Goal: Task Accomplishment & Management: Complete application form

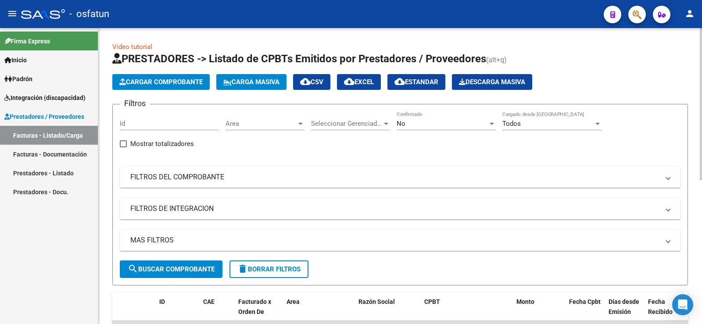
click at [163, 82] on span "Cargar Comprobante" at bounding box center [160, 82] width 83 height 8
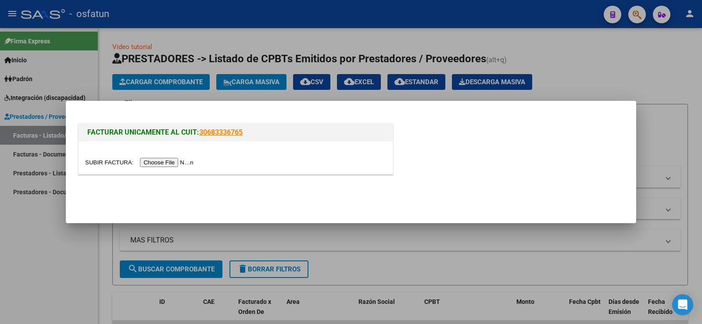
click at [154, 164] on input "file" at bounding box center [140, 162] width 111 height 9
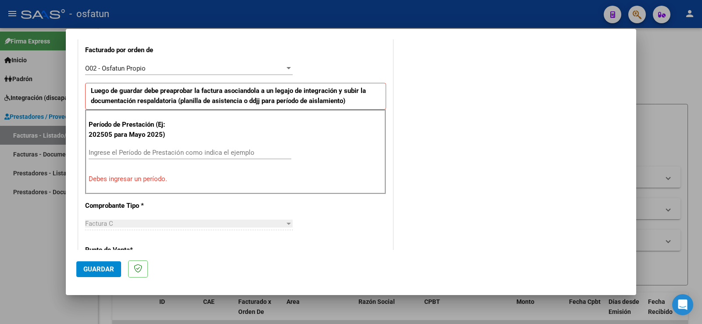
scroll to position [241, 0]
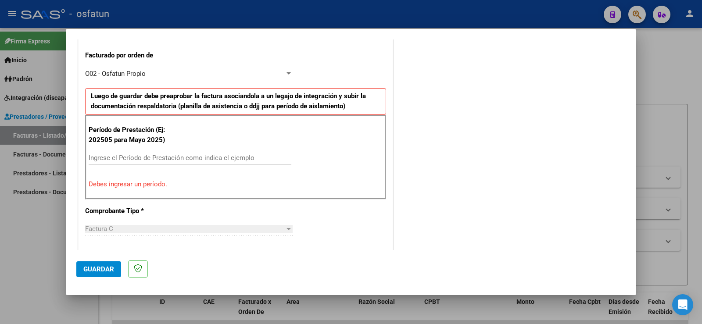
click at [287, 72] on div at bounding box center [289, 73] width 4 height 2
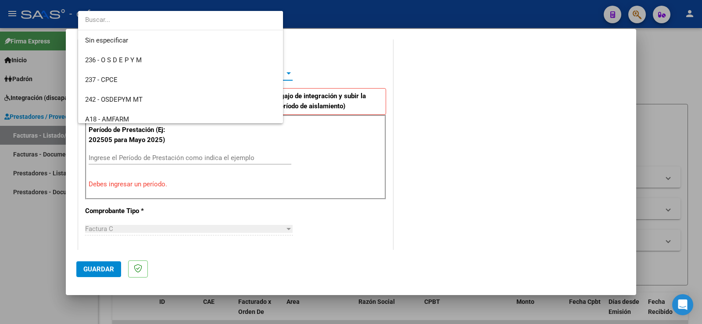
scroll to position [460, 0]
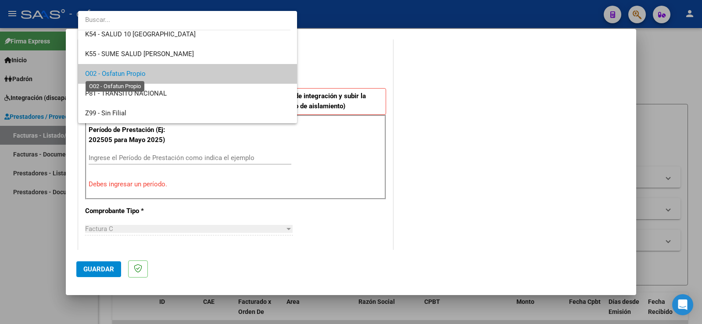
click at [96, 71] on span "O02 - Osfatun Propio" at bounding box center [115, 74] width 61 height 8
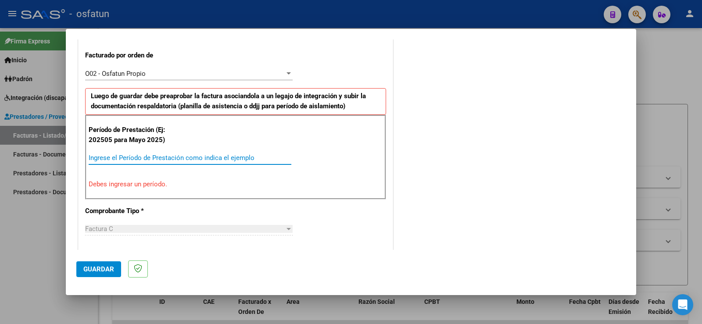
click at [129, 158] on input "Ingrese el Período de Prestación como indica el ejemplo" at bounding box center [190, 158] width 203 height 8
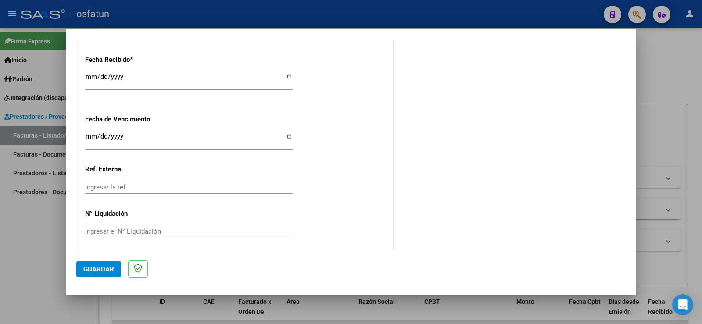
scroll to position [656, 0]
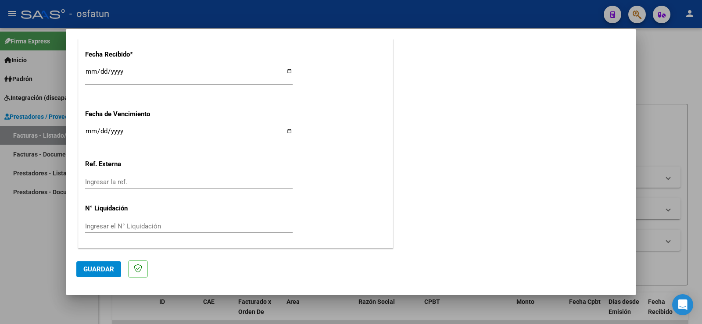
type input "202508"
click at [106, 267] on span "Guardar" at bounding box center [98, 270] width 31 height 8
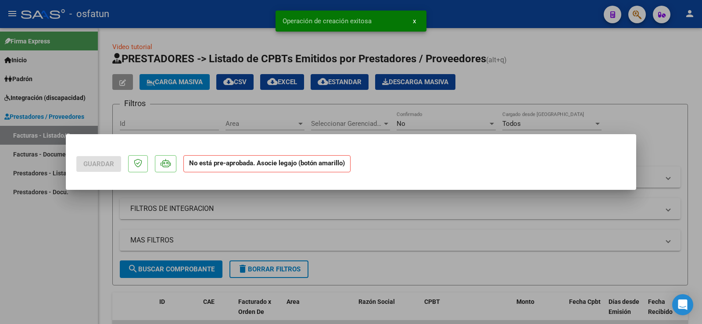
scroll to position [0, 0]
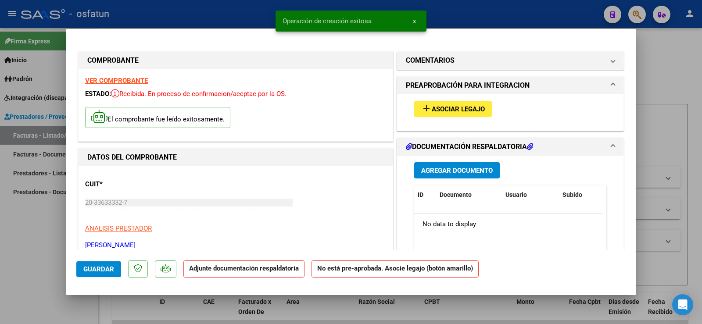
click at [445, 169] on span "Agregar Documento" at bounding box center [457, 171] width 72 height 8
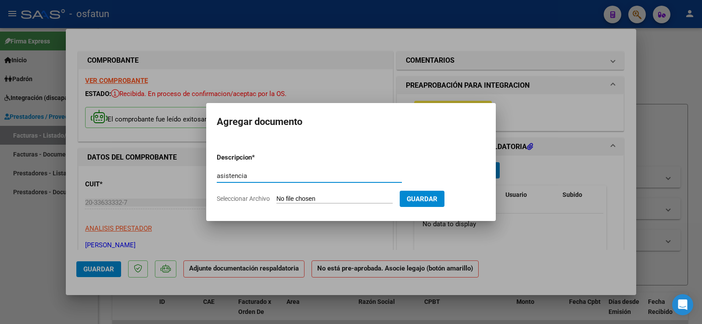
type input "asistencia"
click at [337, 199] on input "Seleccionar Archivo" at bounding box center [334, 199] width 116 height 8
type input "C:\fakepath\kine.pdf"
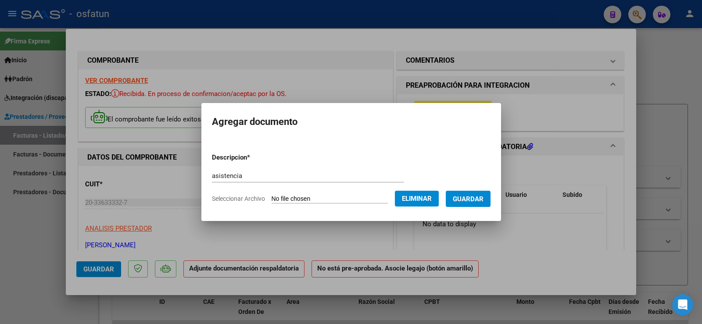
click at [477, 202] on span "Guardar" at bounding box center [468, 199] width 31 height 8
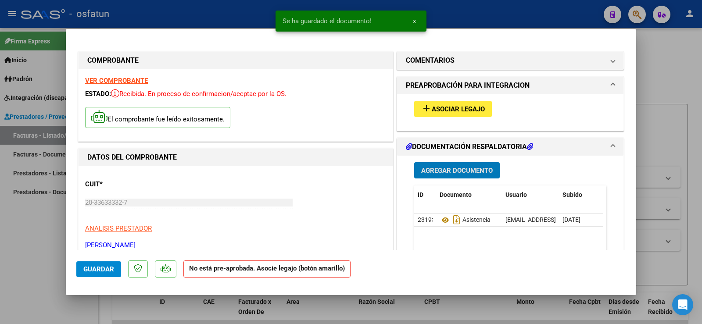
click at [439, 107] on span "Asociar Legajo" at bounding box center [458, 109] width 53 height 8
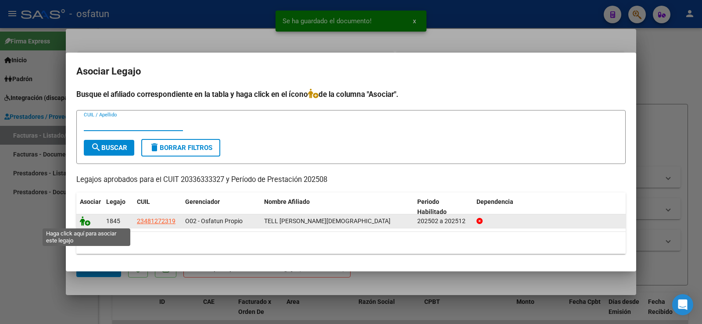
click at [87, 223] on icon at bounding box center [85, 221] width 11 height 10
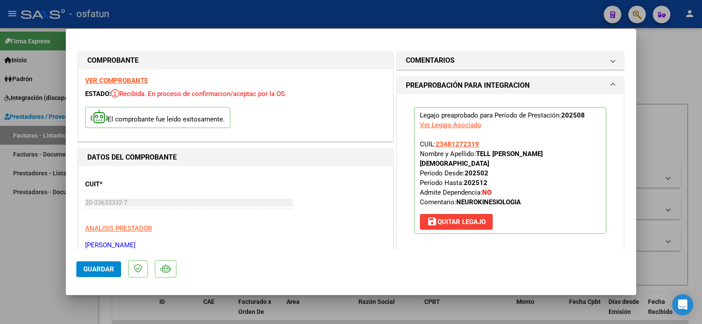
click at [98, 269] on span "Guardar" at bounding box center [98, 270] width 31 height 8
click at [43, 242] on div at bounding box center [351, 162] width 702 height 324
type input "$ 0,00"
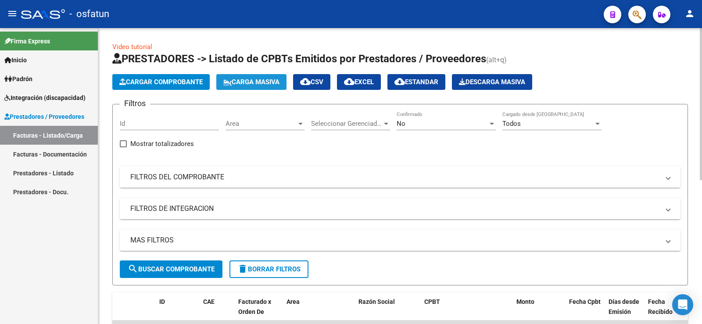
click at [273, 78] on span "Carga Masiva" at bounding box center [251, 82] width 56 height 8
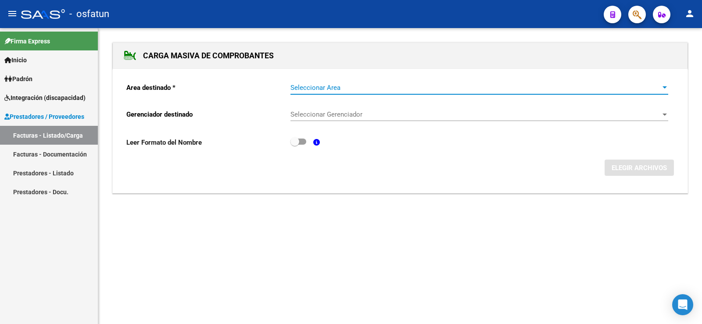
click at [664, 85] on div at bounding box center [665, 87] width 8 height 7
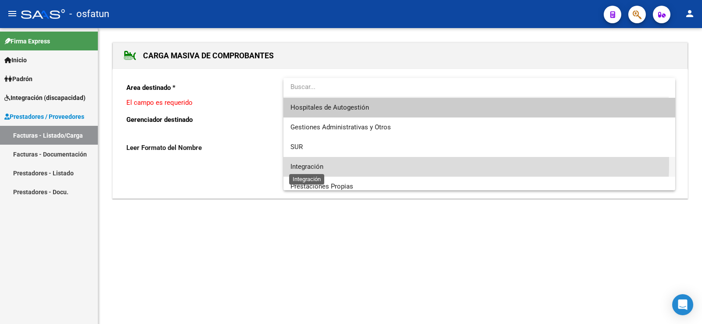
click at [311, 163] on span "Integración" at bounding box center [307, 167] width 33 height 8
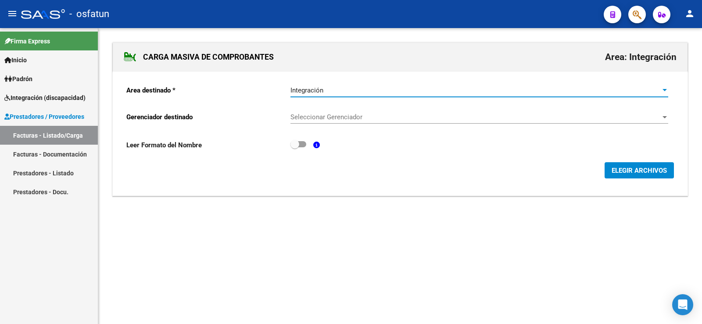
click at [666, 115] on div at bounding box center [665, 117] width 8 height 7
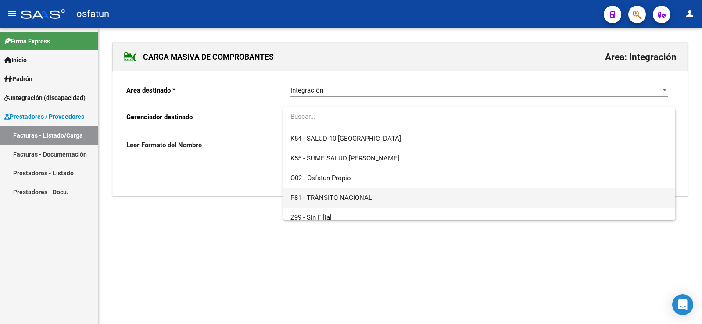
scroll to position [460, 0]
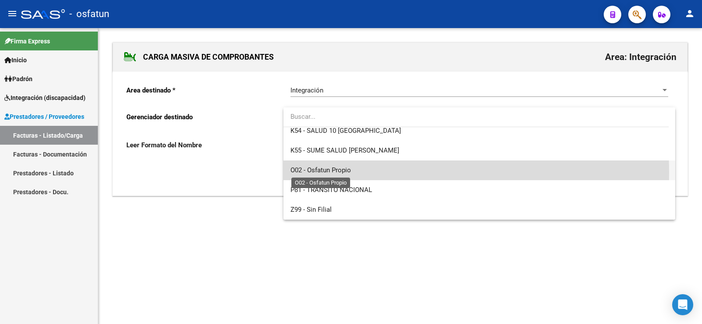
click at [321, 173] on span "O02 - Osfatun Propio" at bounding box center [321, 170] width 61 height 8
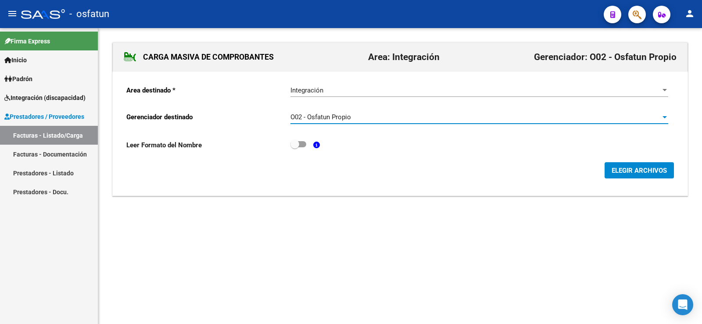
click at [632, 172] on span "ELEGIR ARCHIVOS" at bounding box center [639, 171] width 55 height 8
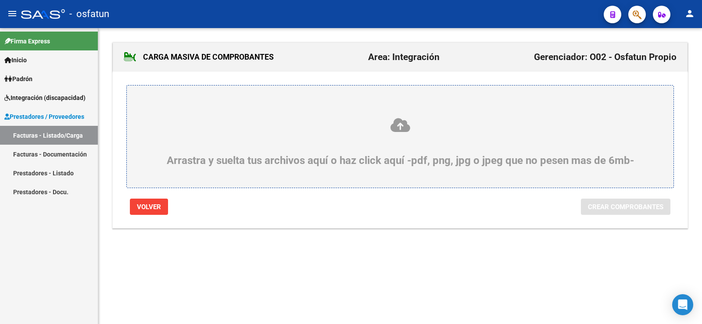
click at [391, 124] on icon at bounding box center [400, 125] width 505 height 16
click at [0, 0] on input "Arrastra y suelta tus archivos aquí o haz click aquí -pdf, png, jpg o jpeg que …" at bounding box center [0, 0] width 0 height 0
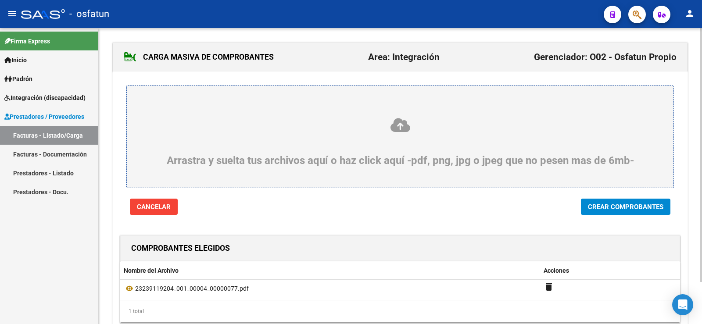
click at [396, 128] on icon at bounding box center [400, 125] width 505 height 16
click at [0, 0] on input "Arrastra y suelta tus archivos aquí o haz click aquí -pdf, png, jpg o jpeg que …" at bounding box center [0, 0] width 0 height 0
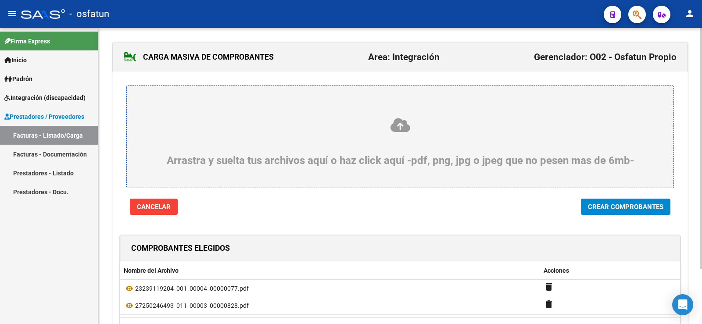
click at [393, 129] on icon at bounding box center [400, 125] width 505 height 16
click at [0, 0] on input "Arrastra y suelta tus archivos aquí o haz click aquí -pdf, png, jpg o jpeg que …" at bounding box center [0, 0] width 0 height 0
click at [391, 126] on icon at bounding box center [400, 125] width 505 height 16
click at [0, 0] on input "Arrastra y suelta tus archivos aquí o haz click aquí -pdf, png, jpg o jpeg que …" at bounding box center [0, 0] width 0 height 0
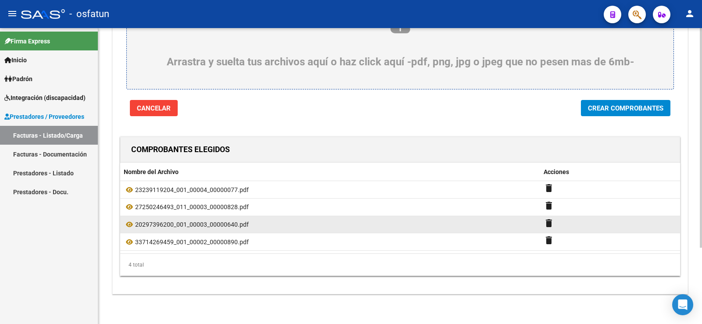
scroll to position [103, 0]
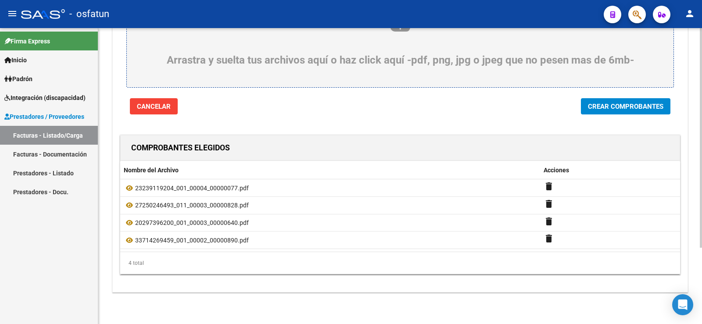
click at [613, 106] on span "Crear Comprobantes" at bounding box center [625, 107] width 75 height 8
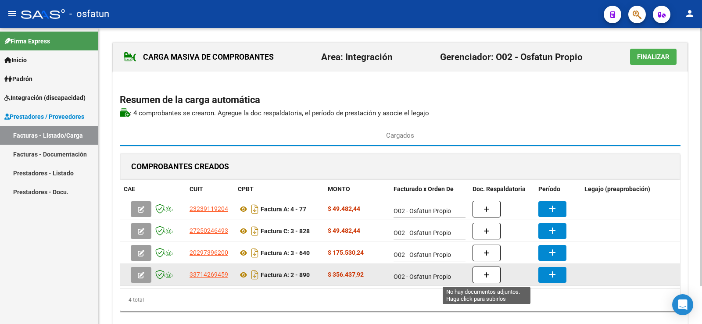
click at [490, 276] on button "button" at bounding box center [487, 275] width 28 height 17
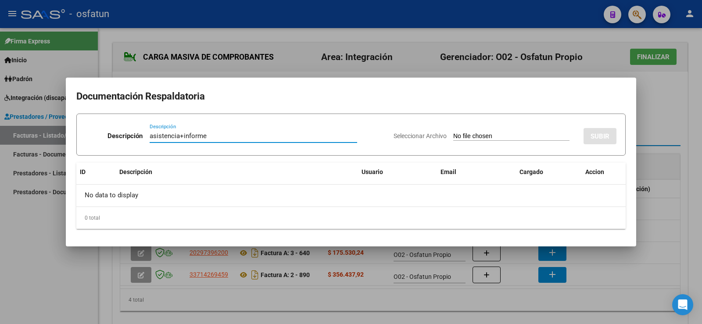
type input "asistencia+informe"
click at [452, 130] on div "Seleccionar Archivo SUBIR" at bounding box center [505, 134] width 223 height 27
click at [453, 135] on input "Seleccionar Archivo" at bounding box center [511, 137] width 116 height 8
type input "C:\fakepath\Informe CET_merged.pdf"
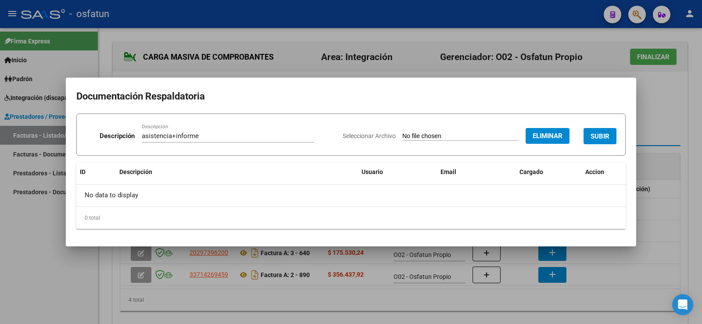
click at [599, 134] on span "SUBIR" at bounding box center [600, 137] width 19 height 8
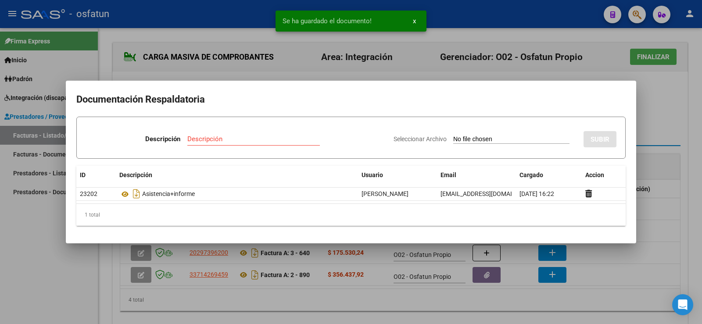
click at [692, 214] on div at bounding box center [351, 162] width 702 height 324
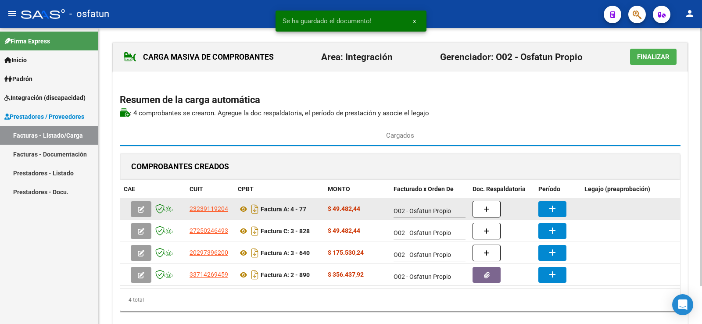
click at [557, 211] on mat-icon "add" at bounding box center [552, 209] width 11 height 11
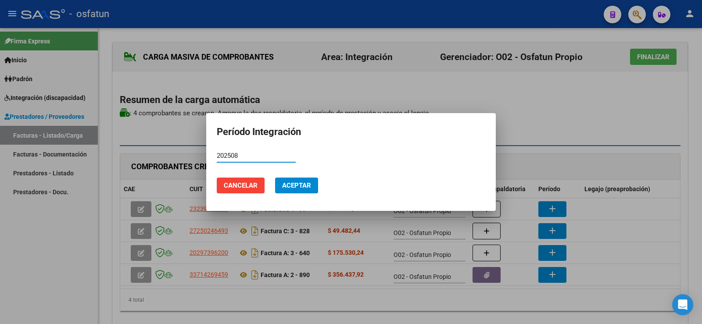
type input "202508"
click at [291, 187] on span "Aceptar" at bounding box center [296, 186] width 29 height 8
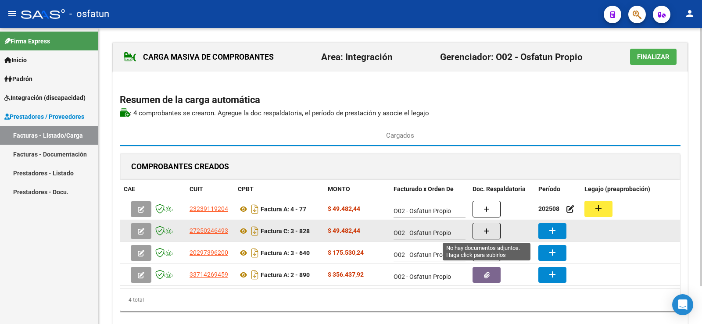
click at [489, 230] on icon "button" at bounding box center [487, 231] width 6 height 7
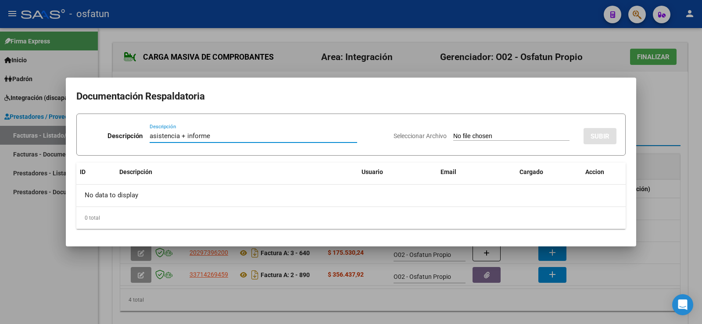
type input "asistencia + informe"
click at [482, 134] on input "Seleccionar Archivo" at bounding box center [511, 137] width 116 height 8
click at [453, 138] on input "Seleccionar Archivo" at bounding box center [511, 137] width 116 height 8
type input "C:\fakepath\Planilla Fono_merged.pdf"
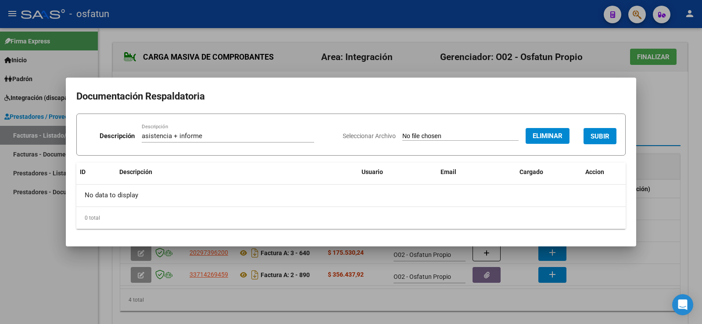
click at [593, 138] on span "SUBIR" at bounding box center [600, 137] width 19 height 8
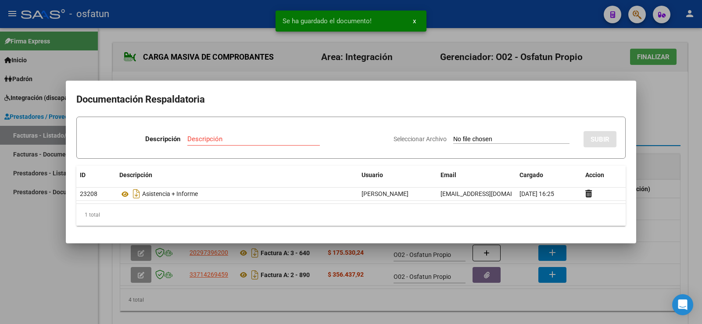
click at [671, 201] on div at bounding box center [351, 162] width 702 height 324
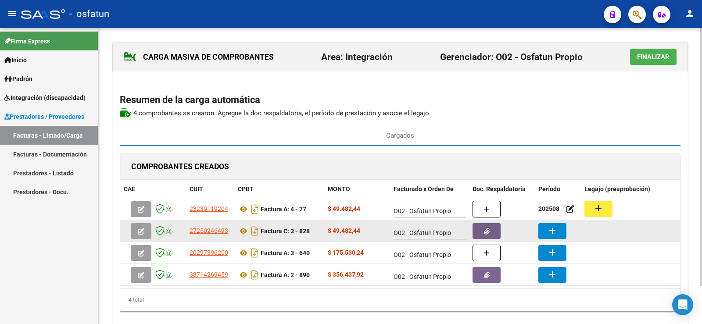
click at [557, 228] on mat-icon "add" at bounding box center [552, 231] width 11 height 11
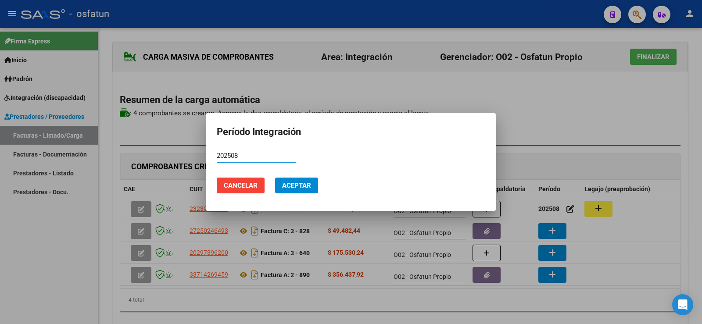
type input "202508"
click at [298, 186] on span "Aceptar" at bounding box center [296, 186] width 29 height 8
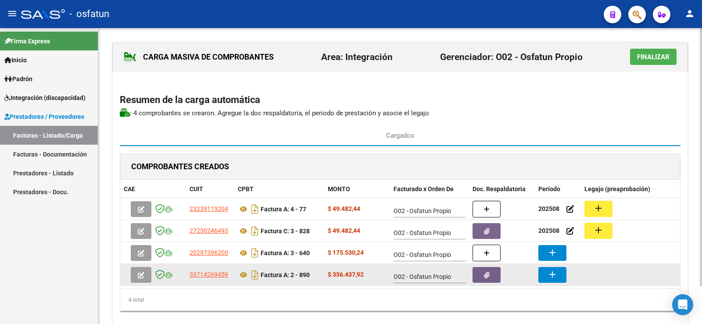
click at [556, 273] on mat-icon "add" at bounding box center [552, 274] width 11 height 11
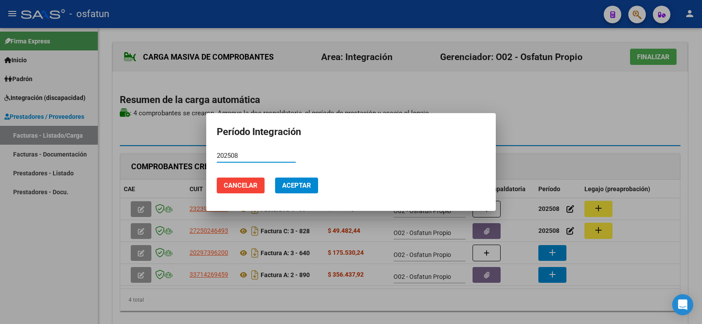
type input "202508"
click at [300, 188] on span "Aceptar" at bounding box center [296, 186] width 29 height 8
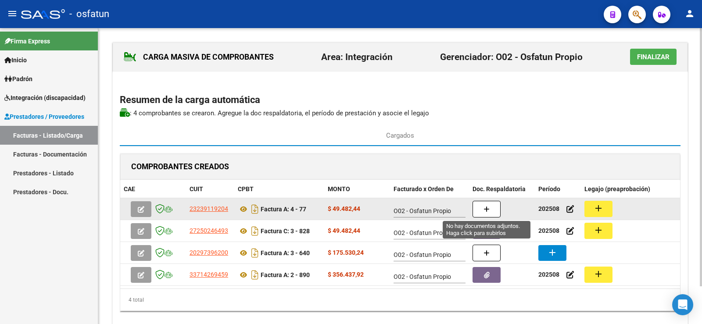
click at [485, 210] on icon "button" at bounding box center [487, 209] width 6 height 7
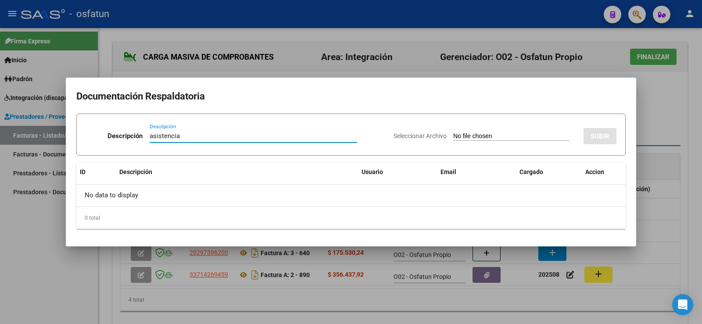
click at [181, 136] on input "asistencia" at bounding box center [254, 136] width 208 height 8
type input "asistencia+informe"
click at [453, 135] on input "Seleccionar Archivo" at bounding box center [511, 137] width 116 height 8
type input "C:\fakepath\Informe TO_merged.pdf"
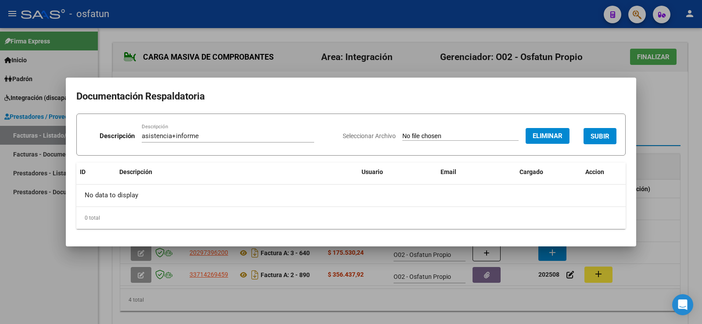
click at [597, 140] on span "SUBIR" at bounding box center [600, 137] width 19 height 8
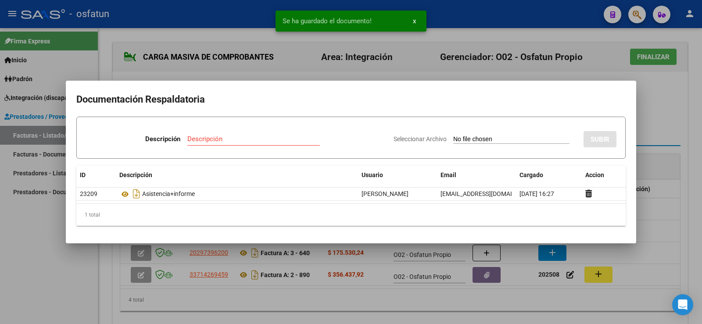
click at [674, 247] on div at bounding box center [351, 162] width 702 height 324
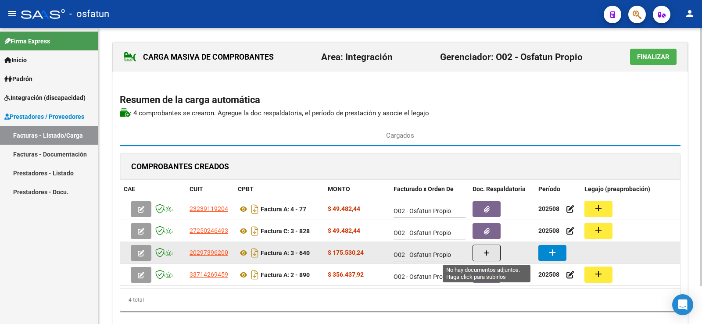
click at [494, 255] on button "button" at bounding box center [487, 253] width 28 height 17
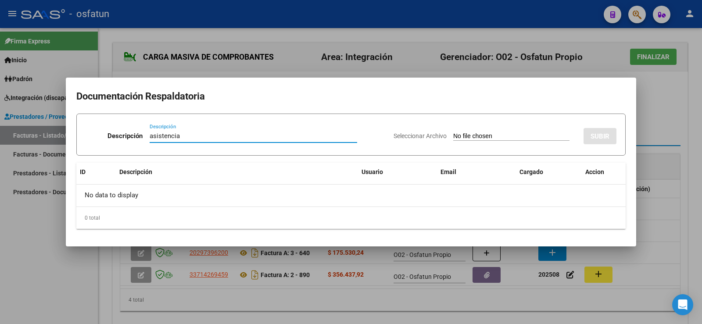
type input "asistencia"
click at [467, 138] on input "Seleccionar Archivo" at bounding box center [511, 137] width 116 height 8
type input "C:\fakepath\Planilla Transporte.pdf"
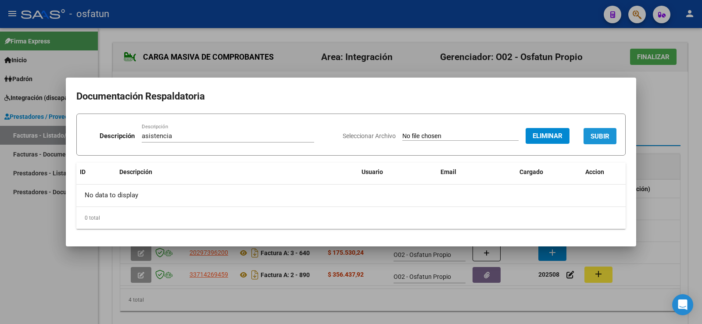
click at [596, 142] on button "SUBIR" at bounding box center [600, 136] width 33 height 16
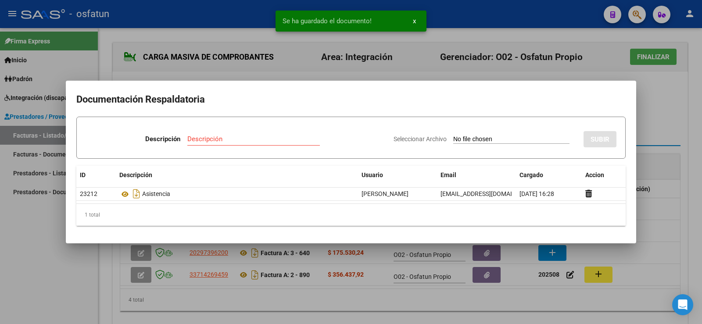
click at [670, 217] on div at bounding box center [351, 162] width 702 height 324
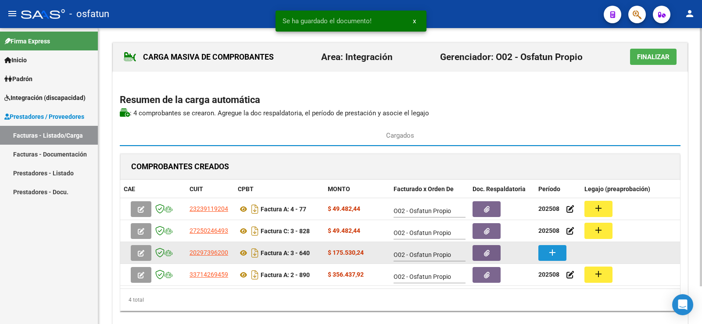
click at [546, 249] on button "add" at bounding box center [552, 253] width 28 height 16
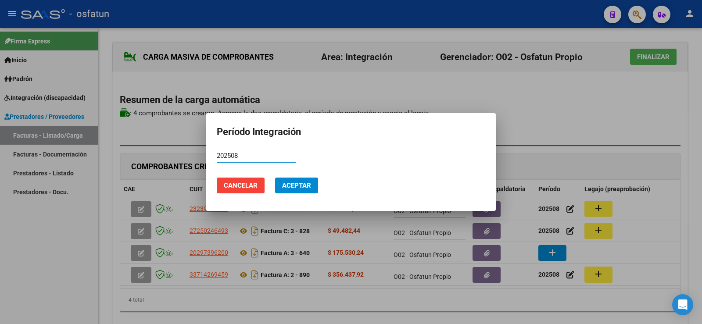
type input "202508"
click at [309, 194] on mat-dialog-actions "Cancelar Aceptar" at bounding box center [351, 186] width 269 height 30
click at [312, 190] on button "Aceptar" at bounding box center [296, 186] width 43 height 16
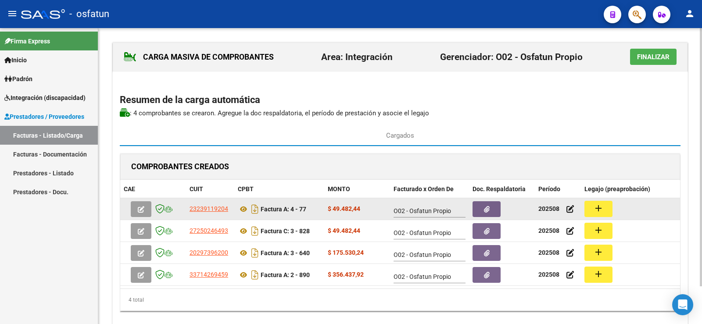
click at [603, 205] on mat-icon "add" at bounding box center [598, 208] width 11 height 11
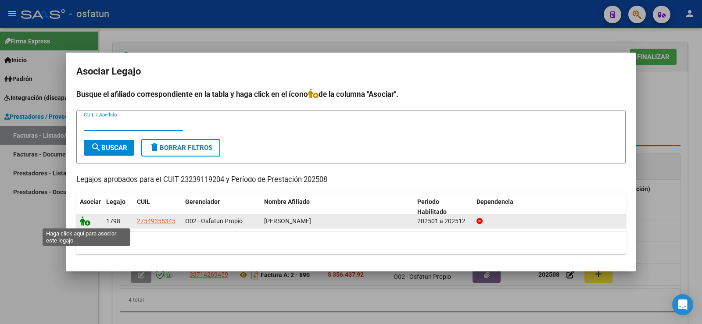
click at [86, 223] on icon at bounding box center [85, 221] width 11 height 10
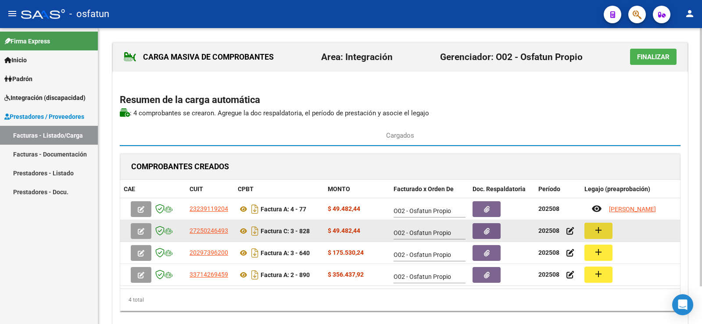
click at [597, 233] on mat-icon "add" at bounding box center [598, 230] width 11 height 11
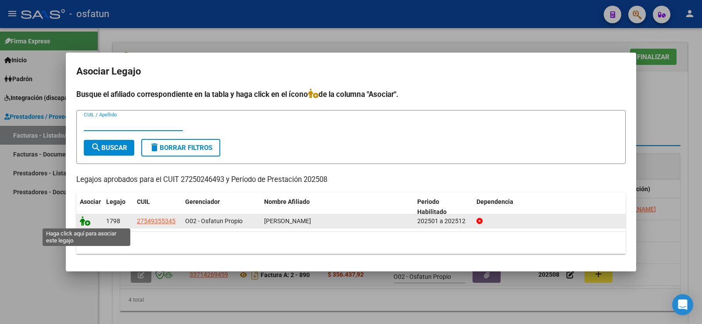
click at [87, 220] on icon at bounding box center [85, 221] width 11 height 10
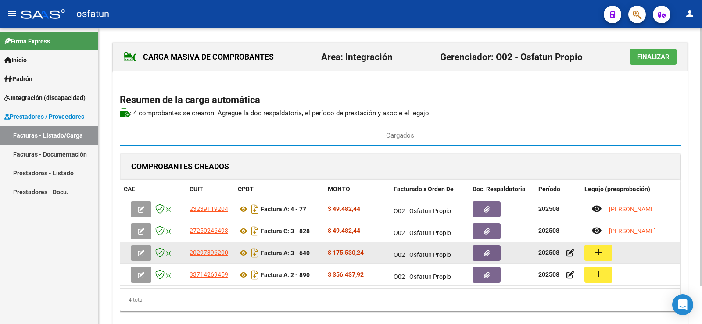
click at [604, 255] on button "add" at bounding box center [599, 253] width 28 height 16
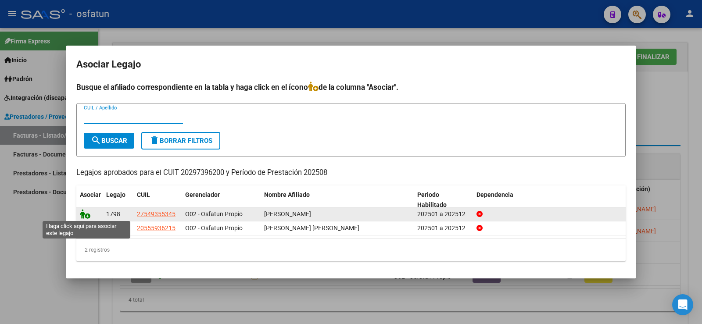
click at [87, 214] on icon at bounding box center [85, 214] width 11 height 10
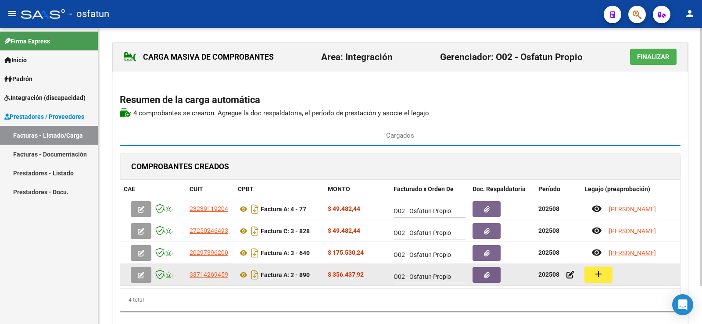
click at [594, 276] on mat-icon "add" at bounding box center [598, 274] width 11 height 11
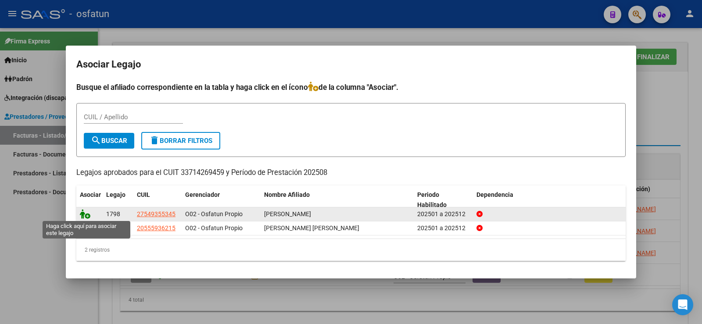
click at [84, 212] on icon at bounding box center [85, 214] width 11 height 10
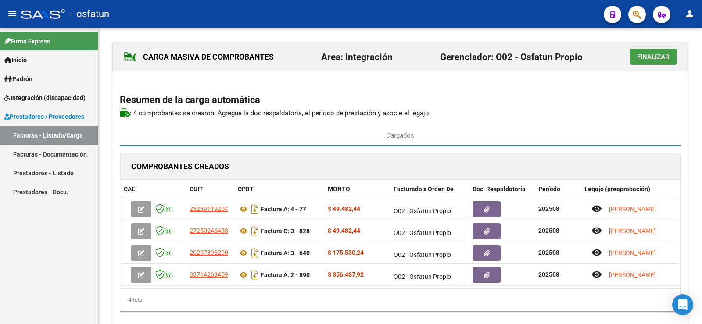
click at [654, 58] on span "Finalizar" at bounding box center [653, 57] width 32 height 8
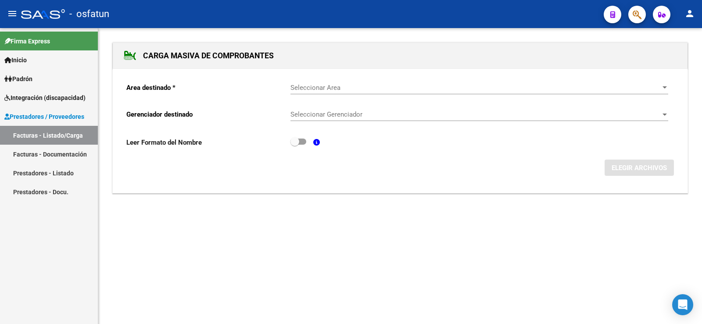
drag, startPoint x: 347, startPoint y: 284, endPoint x: 348, endPoint y: 275, distance: 8.4
click at [347, 284] on mat-sidenav-content "CARGA MASIVA DE COMPROBANTES Area destinado * Seleccionar Area Seleccionar Area…" at bounding box center [400, 176] width 604 height 296
click at [666, 89] on div at bounding box center [665, 87] width 4 height 2
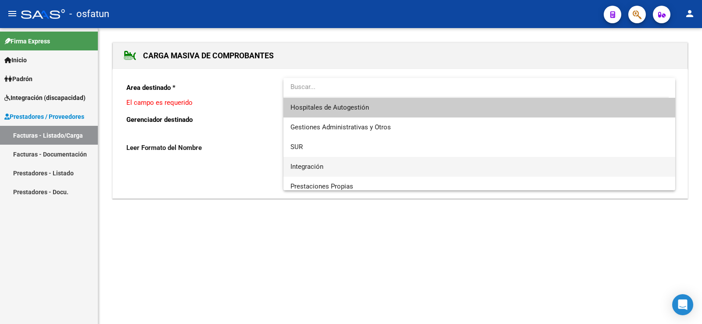
click at [310, 162] on span "Integración" at bounding box center [480, 167] width 378 height 20
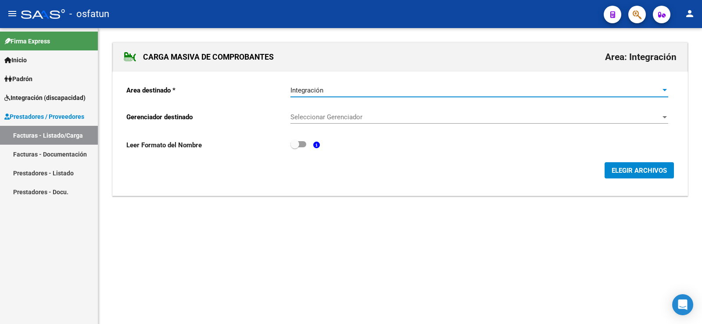
click at [666, 117] on div at bounding box center [665, 117] width 4 height 2
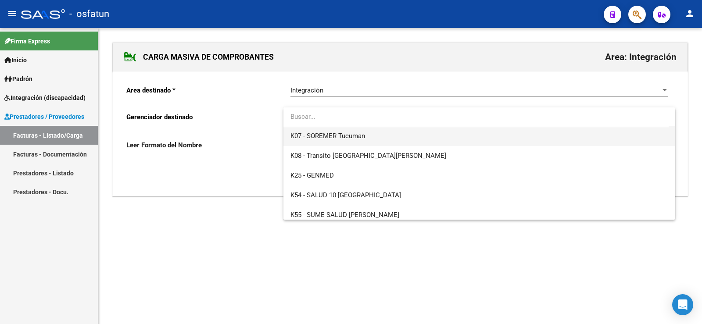
scroll to position [460, 0]
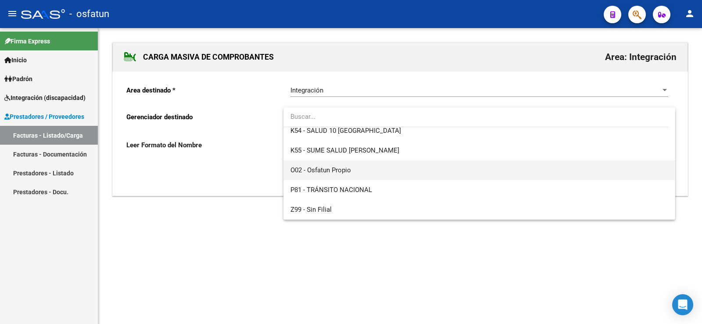
click at [324, 171] on span "O02 - Osfatun Propio" at bounding box center [321, 170] width 61 height 8
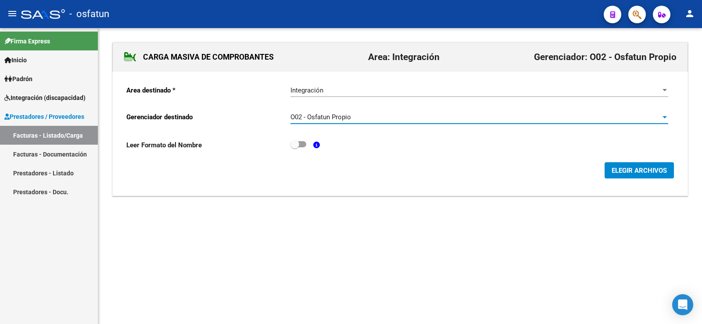
click at [656, 170] on span "ELEGIR ARCHIVOS" at bounding box center [639, 171] width 55 height 8
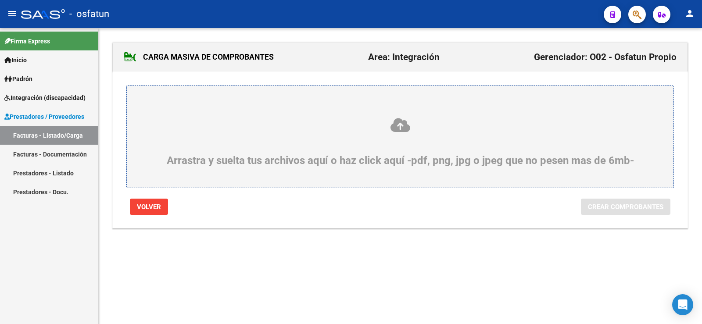
click at [402, 126] on icon at bounding box center [400, 125] width 505 height 16
click at [0, 0] on input "Arrastra y suelta tus archivos aquí o haz click aquí -pdf, png, jpg o jpeg que …" at bounding box center [0, 0] width 0 height 0
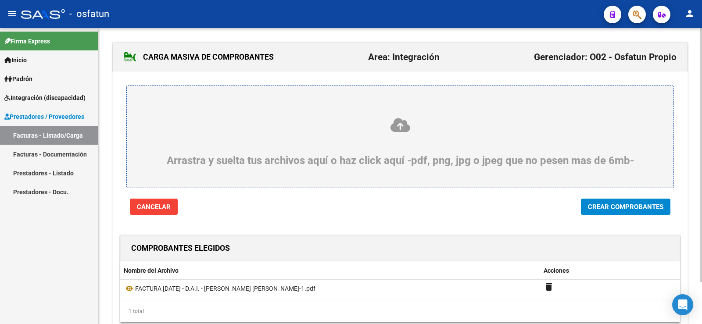
click at [616, 205] on span "Crear Comprobantes" at bounding box center [625, 207] width 75 height 8
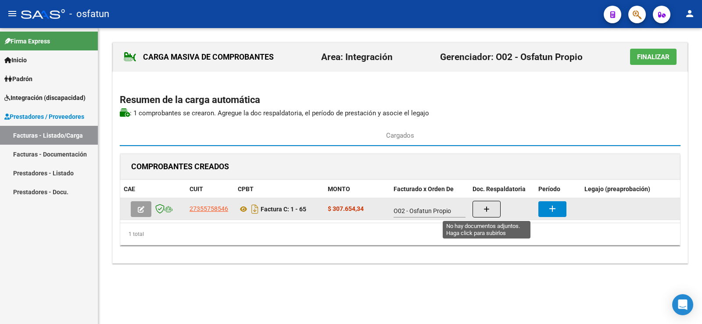
click at [488, 210] on icon "button" at bounding box center [487, 209] width 6 height 7
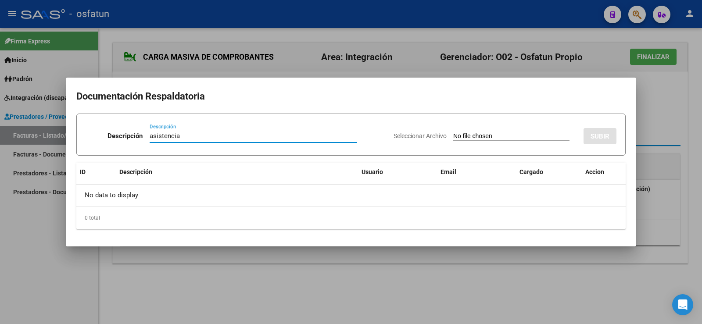
type input "asistencia"
click at [453, 135] on input "Seleccionar Archivo" at bounding box center [511, 137] width 116 height 8
type input "C:\fakepath\PLANILLA DE ASISTENCIA D.A.I. - [DATE] - [PERSON_NAME] [PERSON_NAME…"
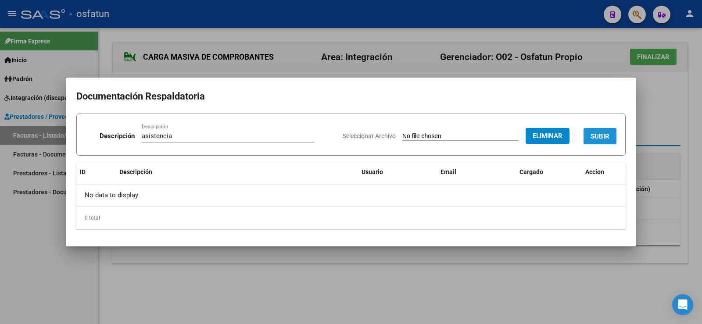
click at [610, 134] on button "SUBIR" at bounding box center [600, 136] width 33 height 16
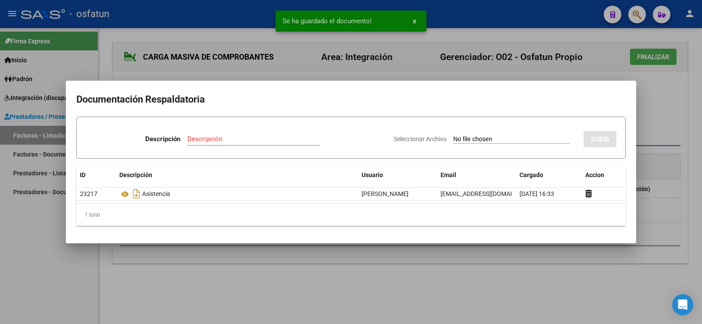
click at [665, 126] on div at bounding box center [351, 162] width 702 height 324
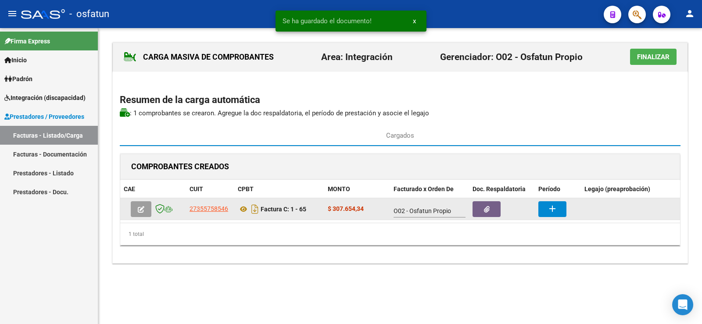
click at [552, 206] on mat-icon "add" at bounding box center [552, 209] width 11 height 11
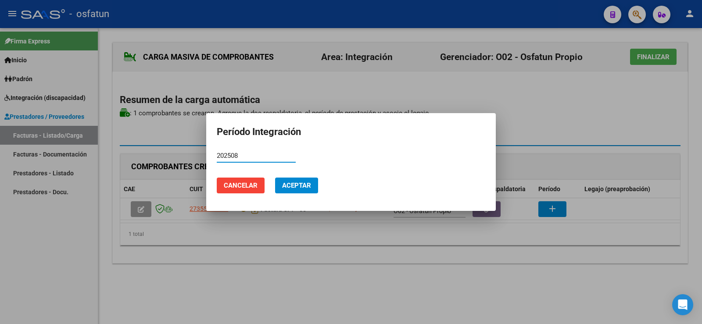
type input "202508"
click at [290, 187] on span "Aceptar" at bounding box center [296, 186] width 29 height 8
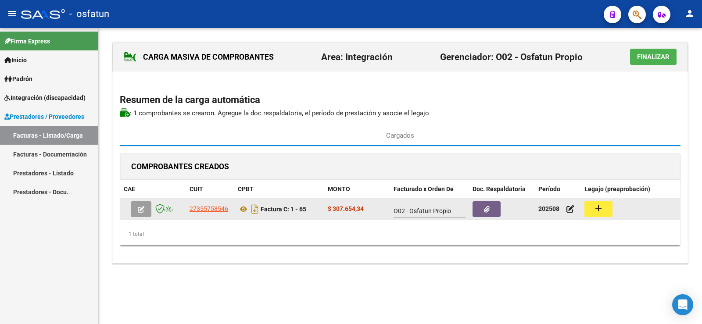
click at [594, 204] on mat-icon "add" at bounding box center [598, 208] width 11 height 11
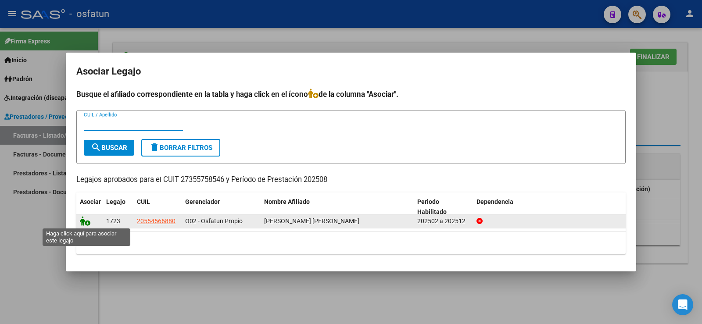
click at [86, 223] on icon at bounding box center [85, 221] width 11 height 10
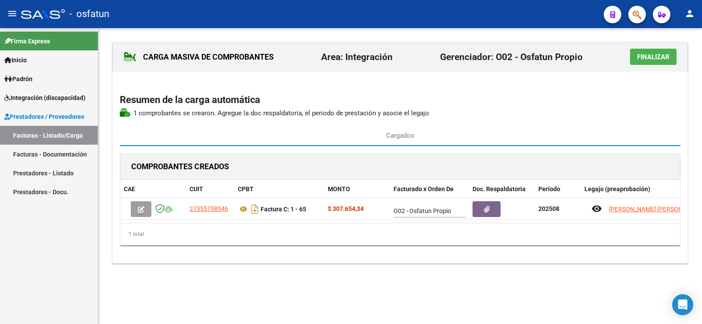
click at [642, 60] on span "Finalizar" at bounding box center [653, 57] width 32 height 8
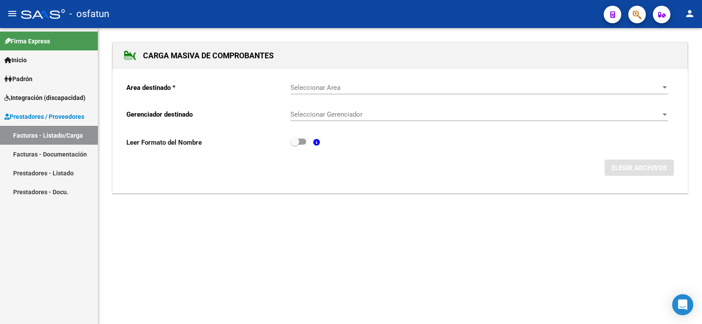
click at [666, 87] on div at bounding box center [665, 87] width 4 height 2
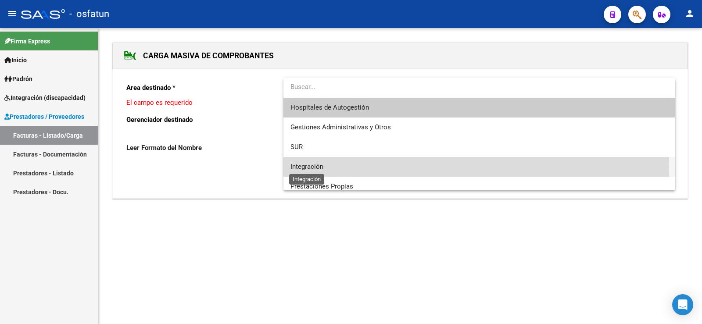
click at [309, 166] on span "Integración" at bounding box center [307, 167] width 33 height 8
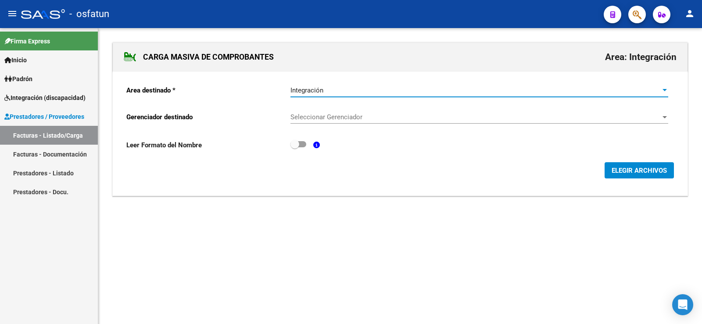
click at [341, 115] on span "Seleccionar Gerenciador" at bounding box center [476, 117] width 370 height 8
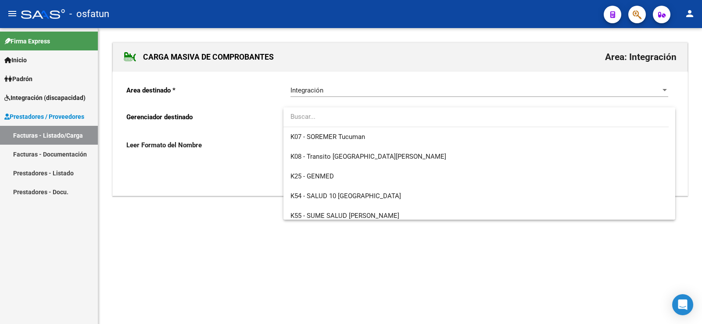
scroll to position [439, 0]
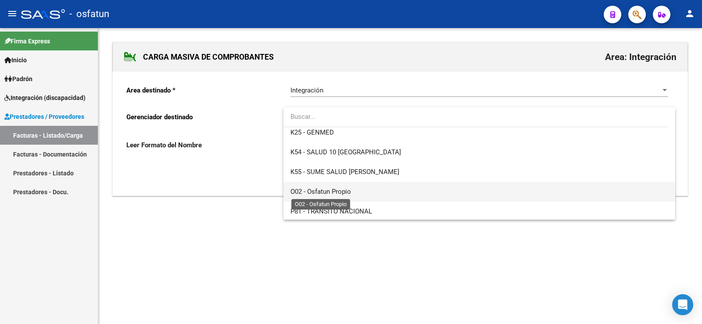
click at [337, 189] on span "O02 - Osfatun Propio" at bounding box center [321, 192] width 61 height 8
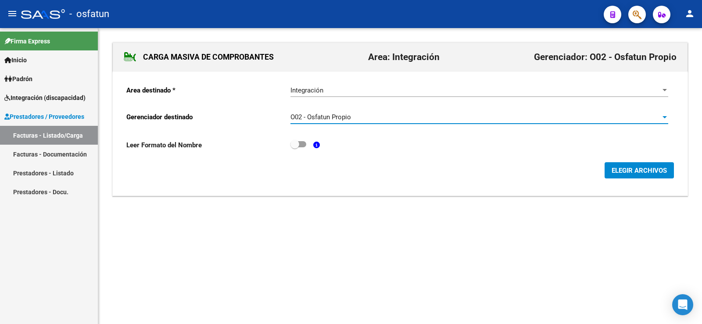
click at [653, 173] on span "ELEGIR ARCHIVOS" at bounding box center [639, 171] width 55 height 8
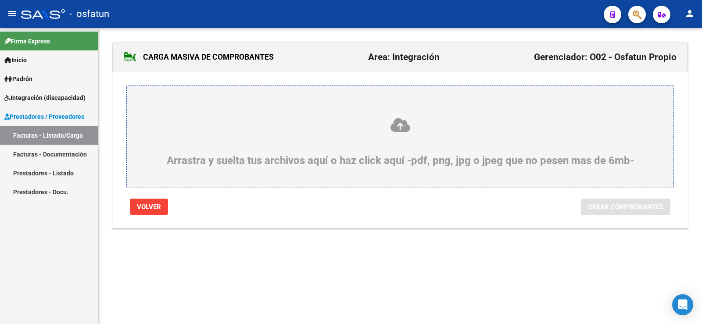
click at [406, 126] on icon at bounding box center [400, 125] width 505 height 16
click at [0, 0] on input "Arrastra y suelta tus archivos aquí o haz click aquí -pdf, png, jpg o jpeg que …" at bounding box center [0, 0] width 0 height 0
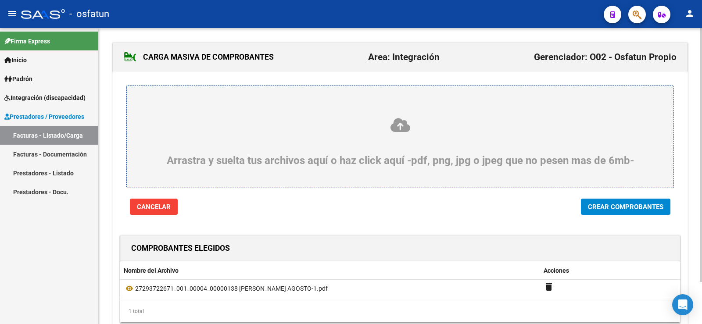
click at [614, 207] on span "Crear Comprobantes" at bounding box center [625, 207] width 75 height 8
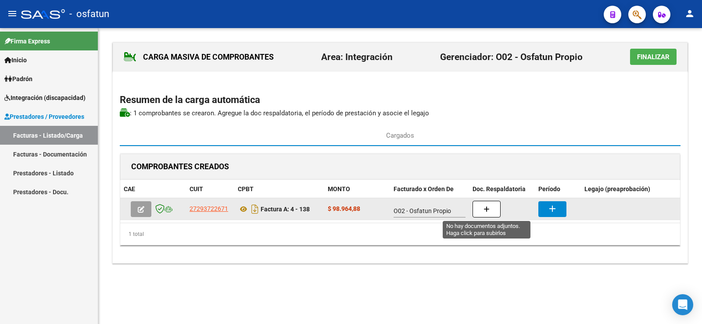
click at [493, 209] on button "button" at bounding box center [487, 209] width 28 height 17
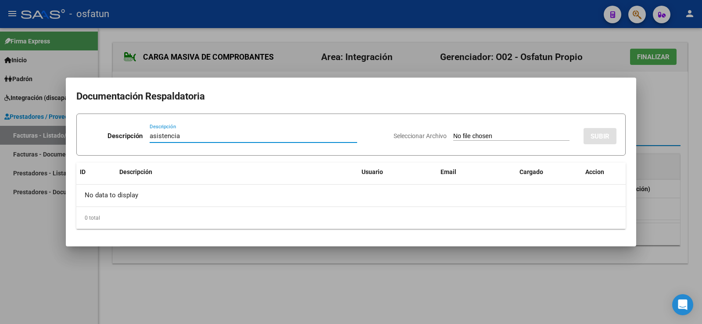
type input "asistencia"
click at [453, 136] on input "Seleccionar Archivo" at bounding box center [511, 137] width 116 height 8
type input "C:\fakepath\ASISTENCIA, AUTORIZACION E INFORME SEPTIEMBRE.pdf"
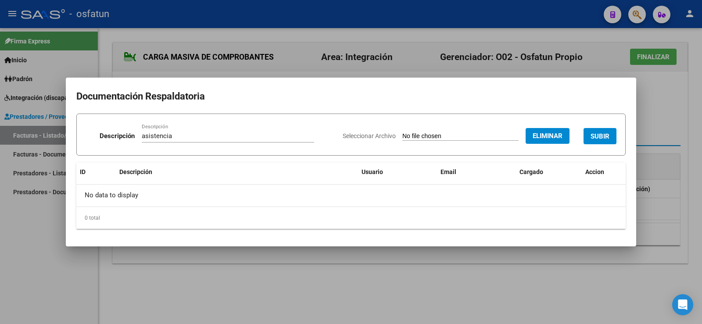
click at [190, 136] on input "asistencia" at bounding box center [228, 136] width 172 height 8
type input "asistencia+autorizacion"
click at [596, 136] on span "SUBIR" at bounding box center [600, 137] width 19 height 8
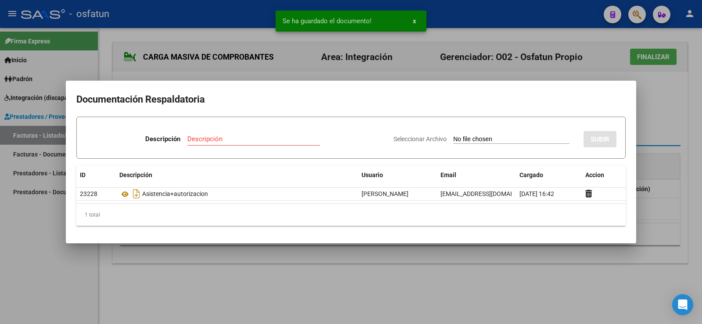
click at [662, 98] on div at bounding box center [351, 162] width 702 height 324
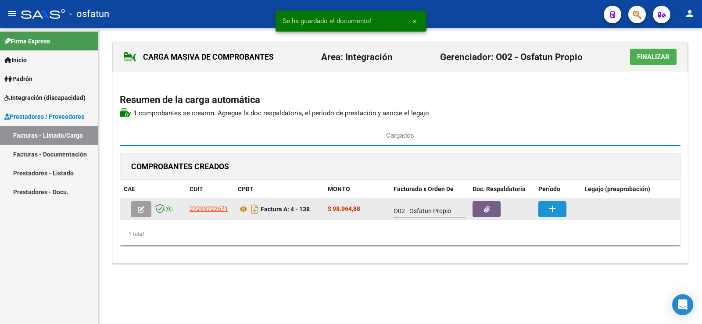
click at [543, 209] on button "add" at bounding box center [552, 209] width 28 height 16
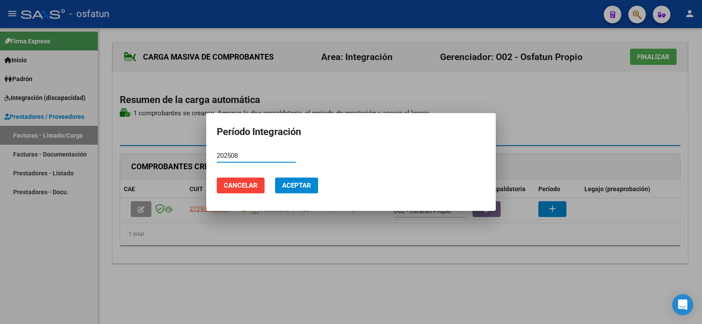
type input "202508"
click at [305, 188] on span "Aceptar" at bounding box center [296, 186] width 29 height 8
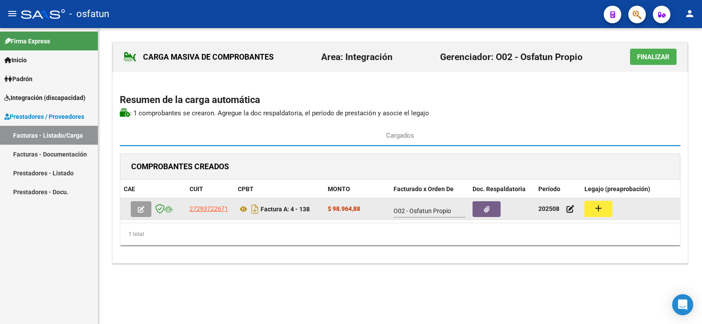
click at [597, 205] on mat-icon "add" at bounding box center [598, 208] width 11 height 11
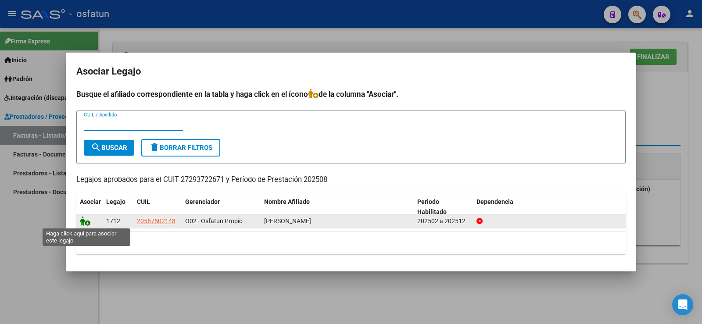
click at [88, 223] on icon at bounding box center [85, 221] width 11 height 10
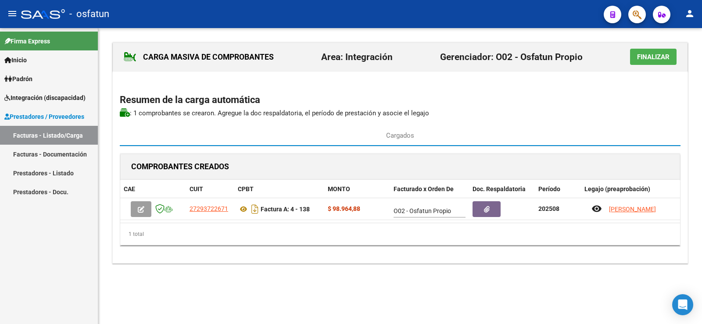
click at [656, 54] on span "Finalizar" at bounding box center [653, 57] width 32 height 8
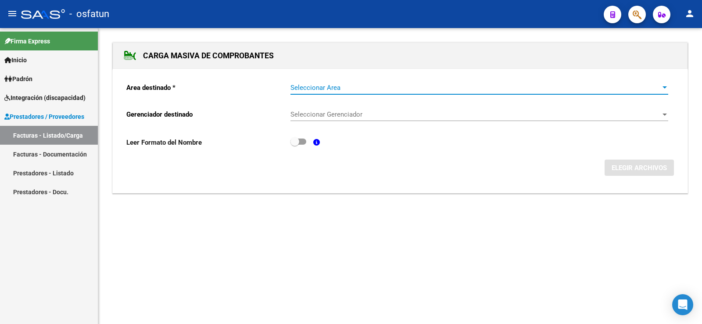
click at [668, 86] on div at bounding box center [665, 87] width 8 height 7
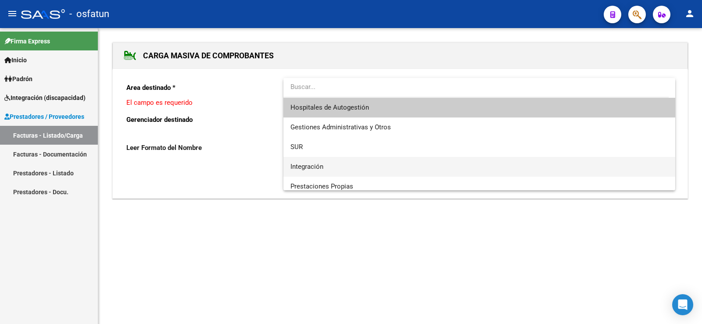
click at [319, 173] on span "Integración" at bounding box center [480, 167] width 378 height 20
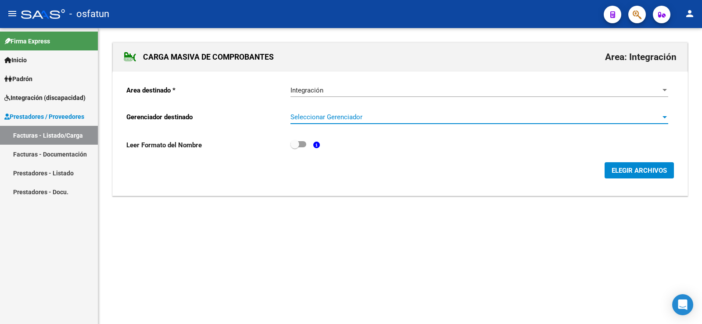
click at [667, 119] on div at bounding box center [665, 117] width 8 height 7
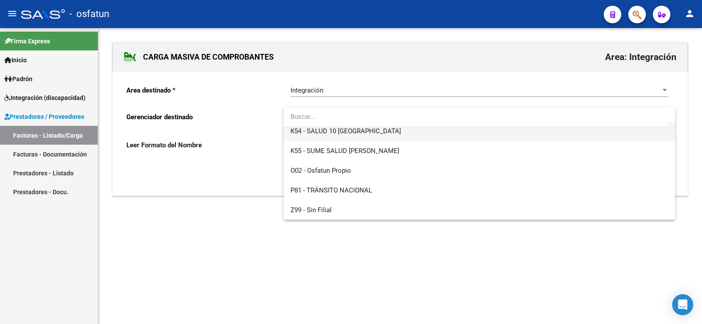
scroll to position [460, 0]
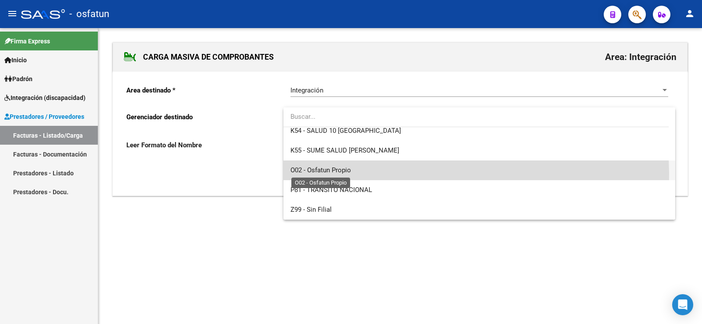
click at [332, 174] on span "O02 - Osfatun Propio" at bounding box center [321, 170] width 61 height 8
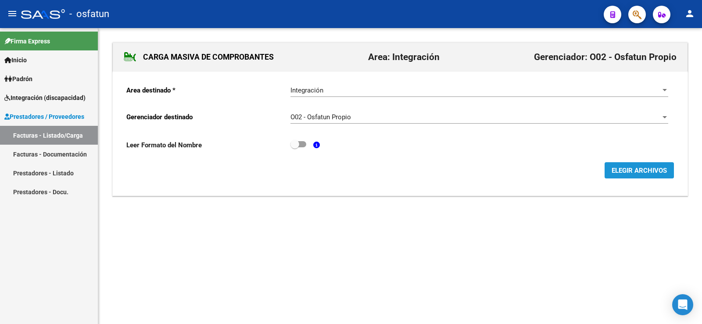
click at [633, 172] on span "ELEGIR ARCHIVOS" at bounding box center [639, 171] width 55 height 8
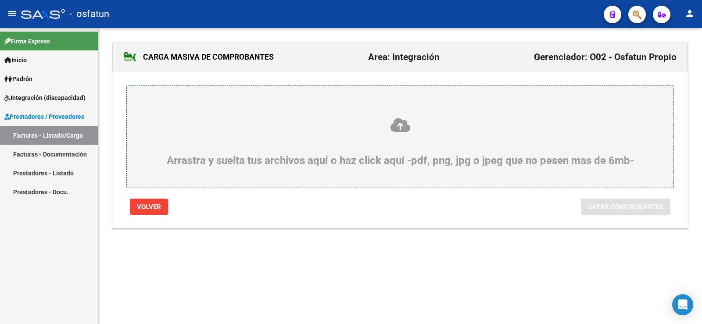
click at [408, 130] on icon at bounding box center [400, 125] width 505 height 16
click at [0, 0] on input "Arrastra y suelta tus archivos aquí o haz click aquí -pdf, png, jpg o jpeg que …" at bounding box center [0, 0] width 0 height 0
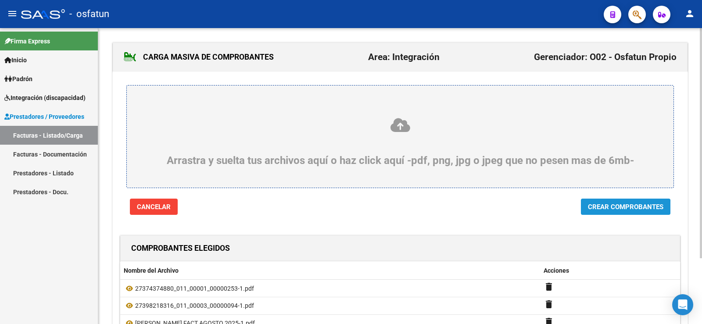
click at [592, 211] on span "Crear Comprobantes" at bounding box center [625, 207] width 75 height 8
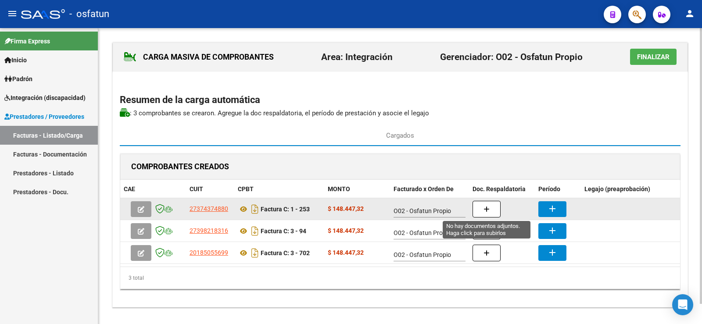
click at [487, 206] on icon "button" at bounding box center [487, 209] width 6 height 7
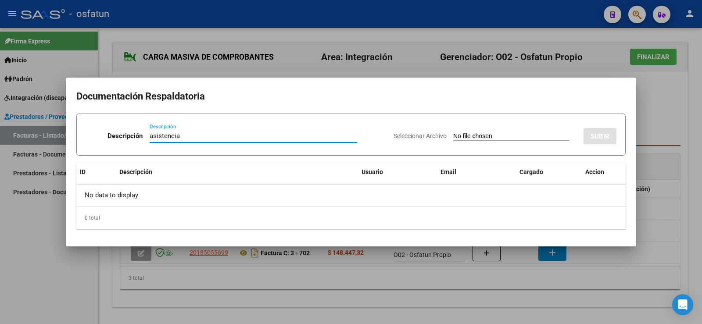
type input "asistencia"
click at [453, 133] on input "Seleccionar Archivo" at bounding box center [511, 137] width 116 height 8
type input "C:\fakepath\[PERSON_NAME].pdf"
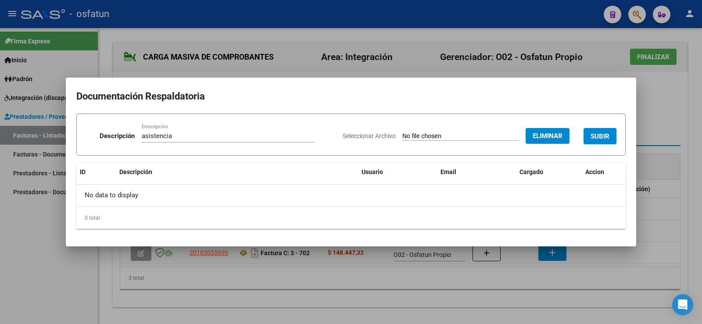
click at [596, 129] on button "SUBIR" at bounding box center [600, 136] width 33 height 16
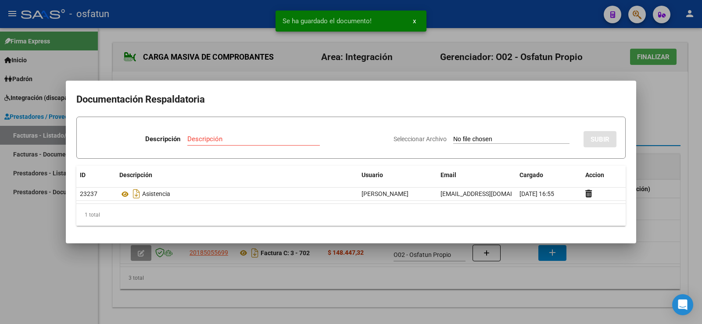
click at [660, 120] on div at bounding box center [351, 162] width 702 height 324
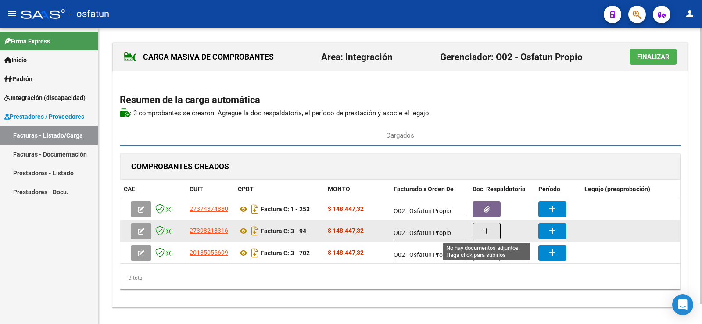
click at [482, 228] on button "button" at bounding box center [487, 231] width 28 height 17
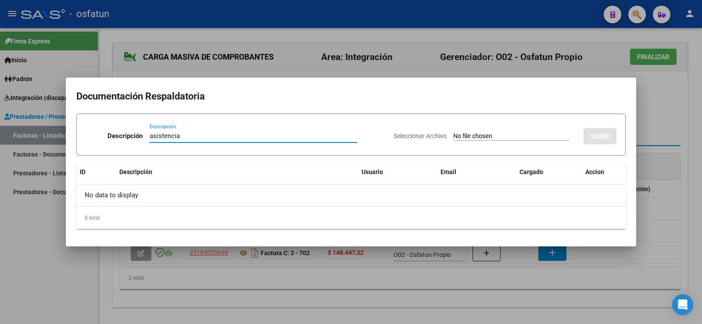
type input "asistencia"
click at [496, 131] on div "Seleccionar Archivo SUBIR" at bounding box center [505, 134] width 223 height 27
click at [461, 137] on input "Seleccionar Archivo" at bounding box center [511, 137] width 116 height 8
type input "C:\fakepath\Agosto [PERSON_NAME].pdf"
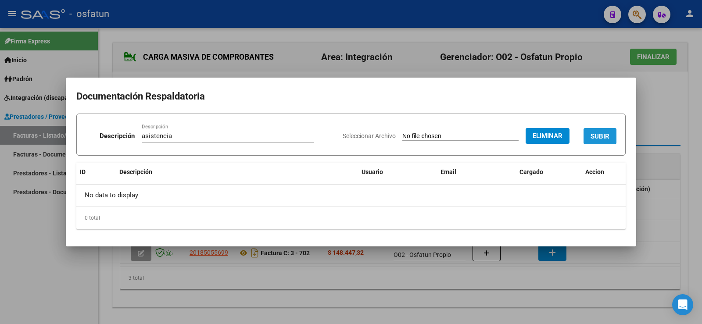
click at [586, 138] on button "SUBIR" at bounding box center [600, 136] width 33 height 16
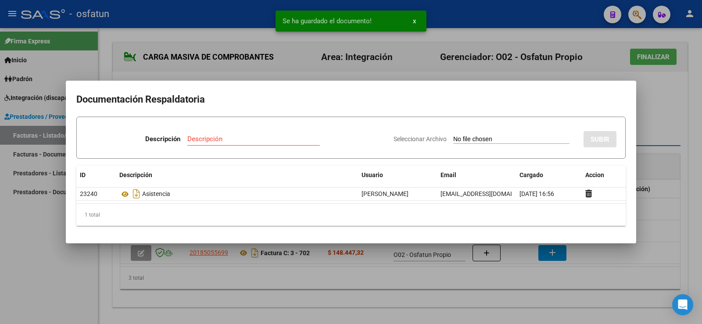
click at [670, 120] on div at bounding box center [351, 162] width 702 height 324
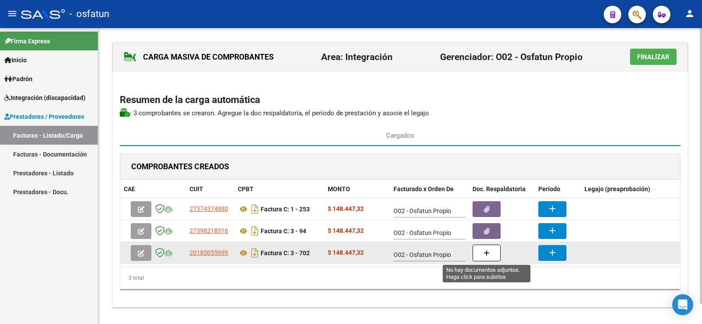
click at [479, 253] on button "button" at bounding box center [487, 253] width 28 height 17
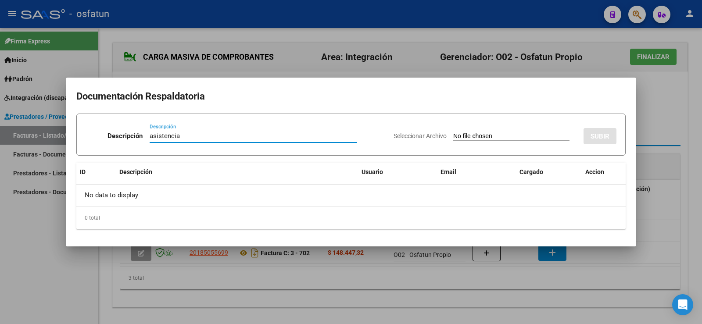
type input "asistencia"
click at [471, 134] on input "Seleccionar Archivo" at bounding box center [511, 137] width 116 height 8
type input "C:\fakepath\[PERSON_NAME] KINESIOLOGIA.pdf"
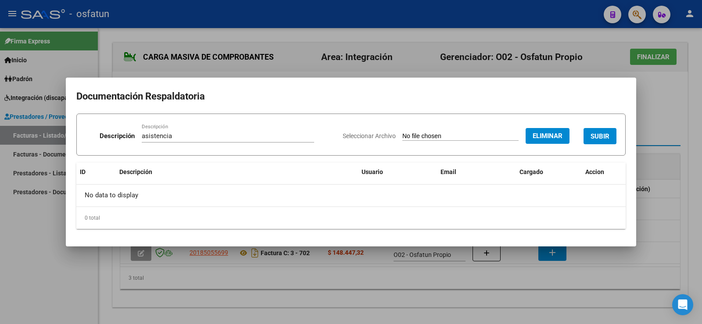
click at [602, 140] on span "SUBIR" at bounding box center [600, 137] width 19 height 8
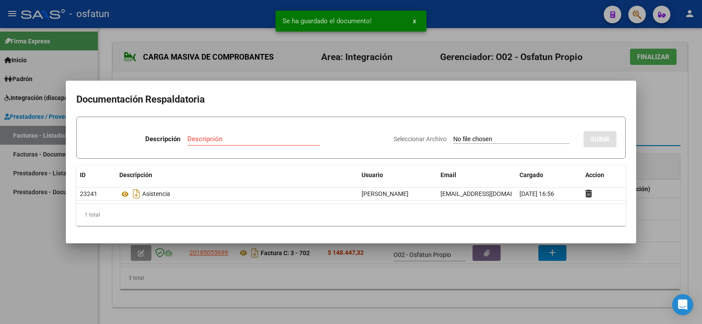
click at [664, 122] on div at bounding box center [351, 162] width 702 height 324
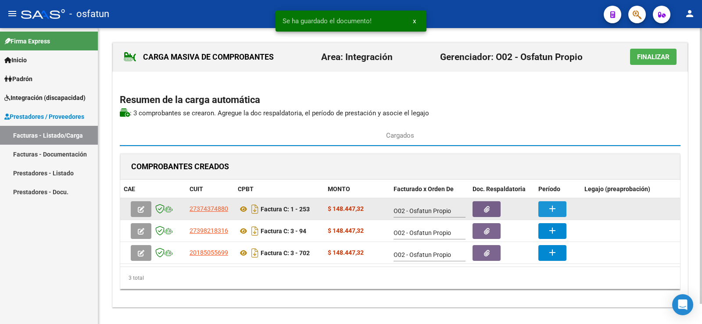
click at [551, 209] on mat-icon "add" at bounding box center [552, 209] width 11 height 11
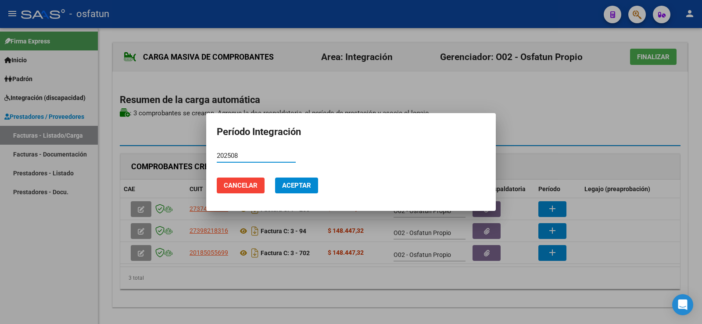
type input "202508"
click at [304, 186] on span "Aceptar" at bounding box center [296, 186] width 29 height 8
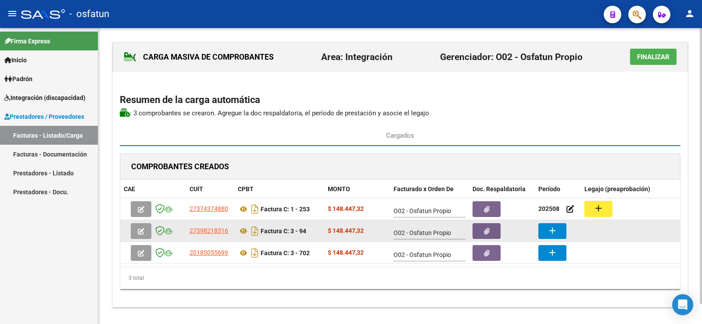
click at [549, 232] on mat-icon "add" at bounding box center [552, 231] width 11 height 11
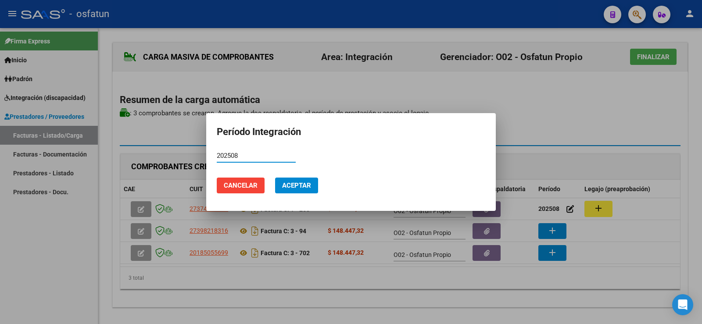
type input "202508"
click at [309, 183] on span "Aceptar" at bounding box center [296, 186] width 29 height 8
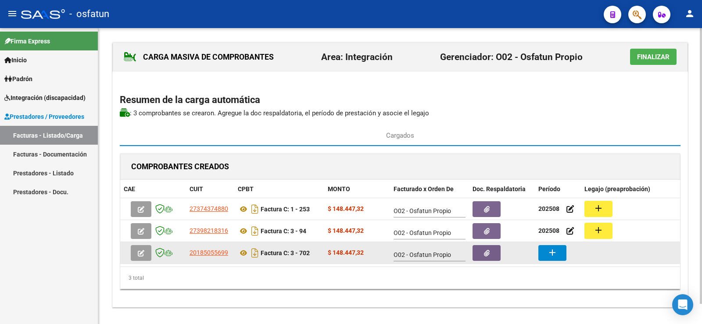
click at [543, 255] on button "add" at bounding box center [552, 253] width 28 height 16
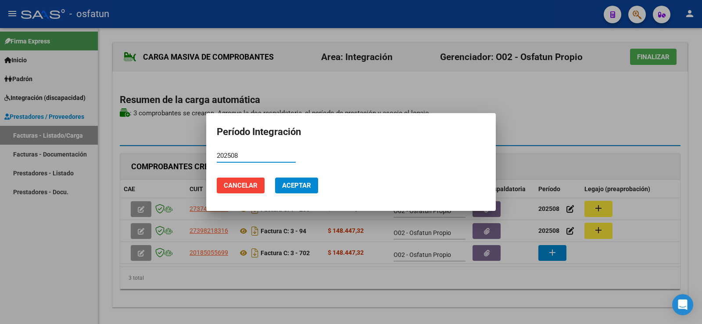
type input "202508"
click at [280, 185] on button "Aceptar" at bounding box center [296, 186] width 43 height 16
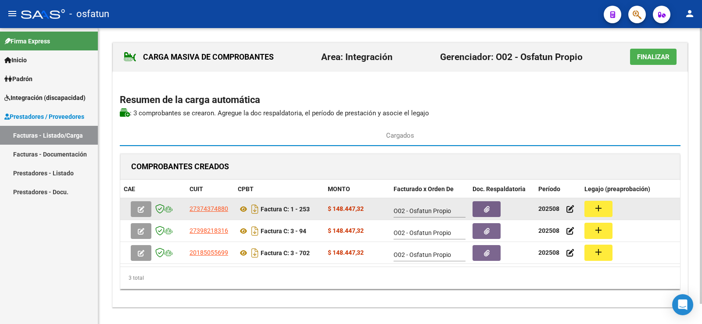
click at [607, 208] on button "add" at bounding box center [599, 209] width 28 height 16
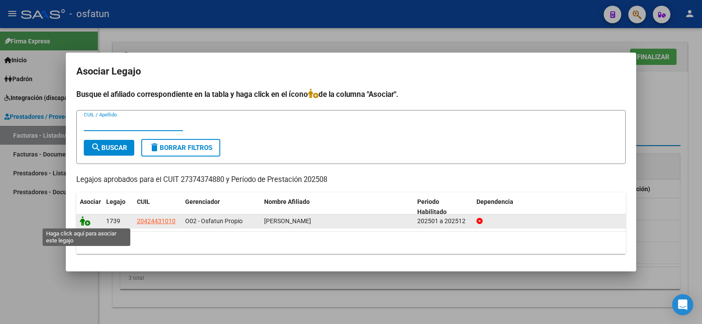
drag, startPoint x: 82, startPoint y: 222, endPoint x: 142, endPoint y: 230, distance: 60.8
click at [83, 222] on icon at bounding box center [85, 221] width 11 height 10
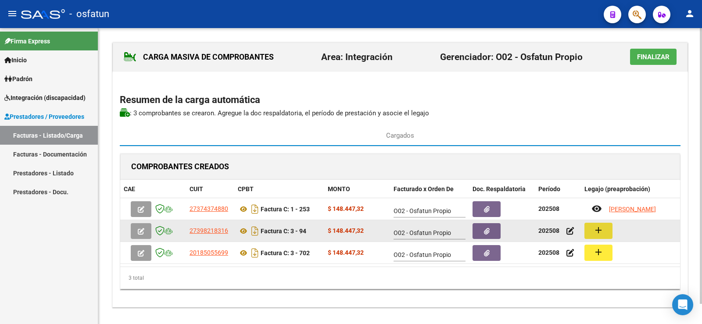
click at [602, 235] on mat-icon "add" at bounding box center [598, 230] width 11 height 11
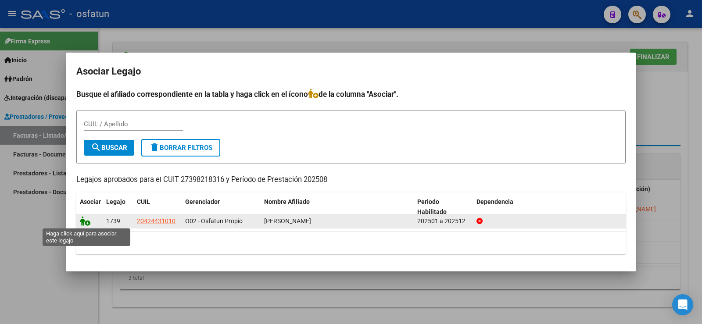
click at [86, 223] on icon at bounding box center [85, 221] width 11 height 10
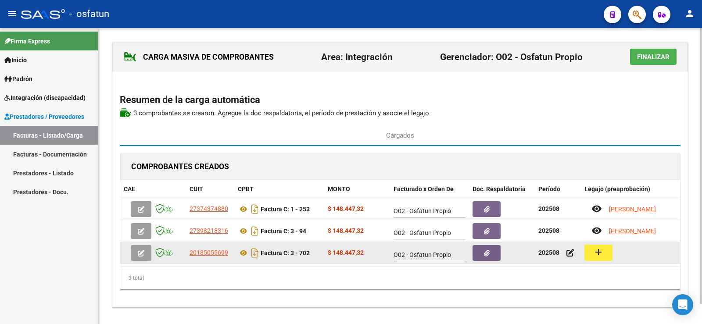
click at [604, 253] on button "add" at bounding box center [599, 253] width 28 height 16
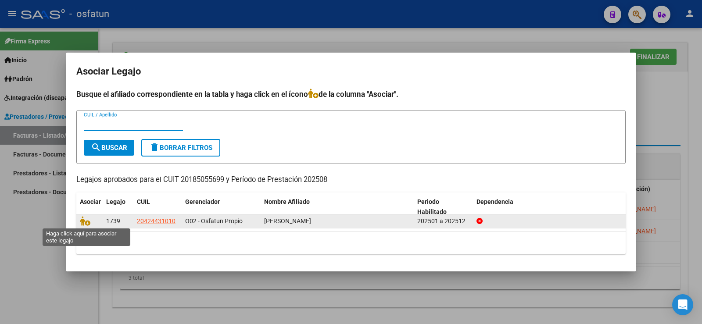
drag, startPoint x: 86, startPoint y: 221, endPoint x: 94, endPoint y: 223, distance: 8.0
click at [86, 222] on icon at bounding box center [85, 221] width 11 height 10
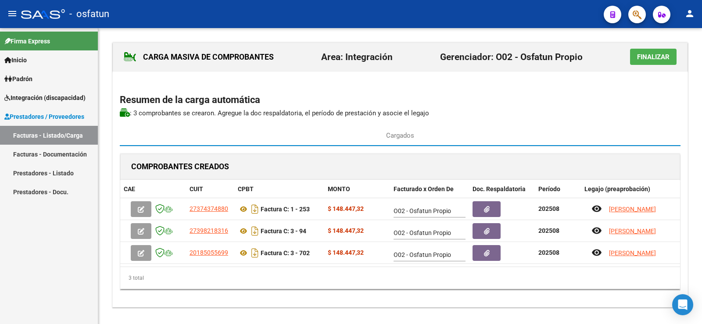
click at [649, 52] on button "Finalizar" at bounding box center [653, 57] width 47 height 16
